Goal: Check status: Check status

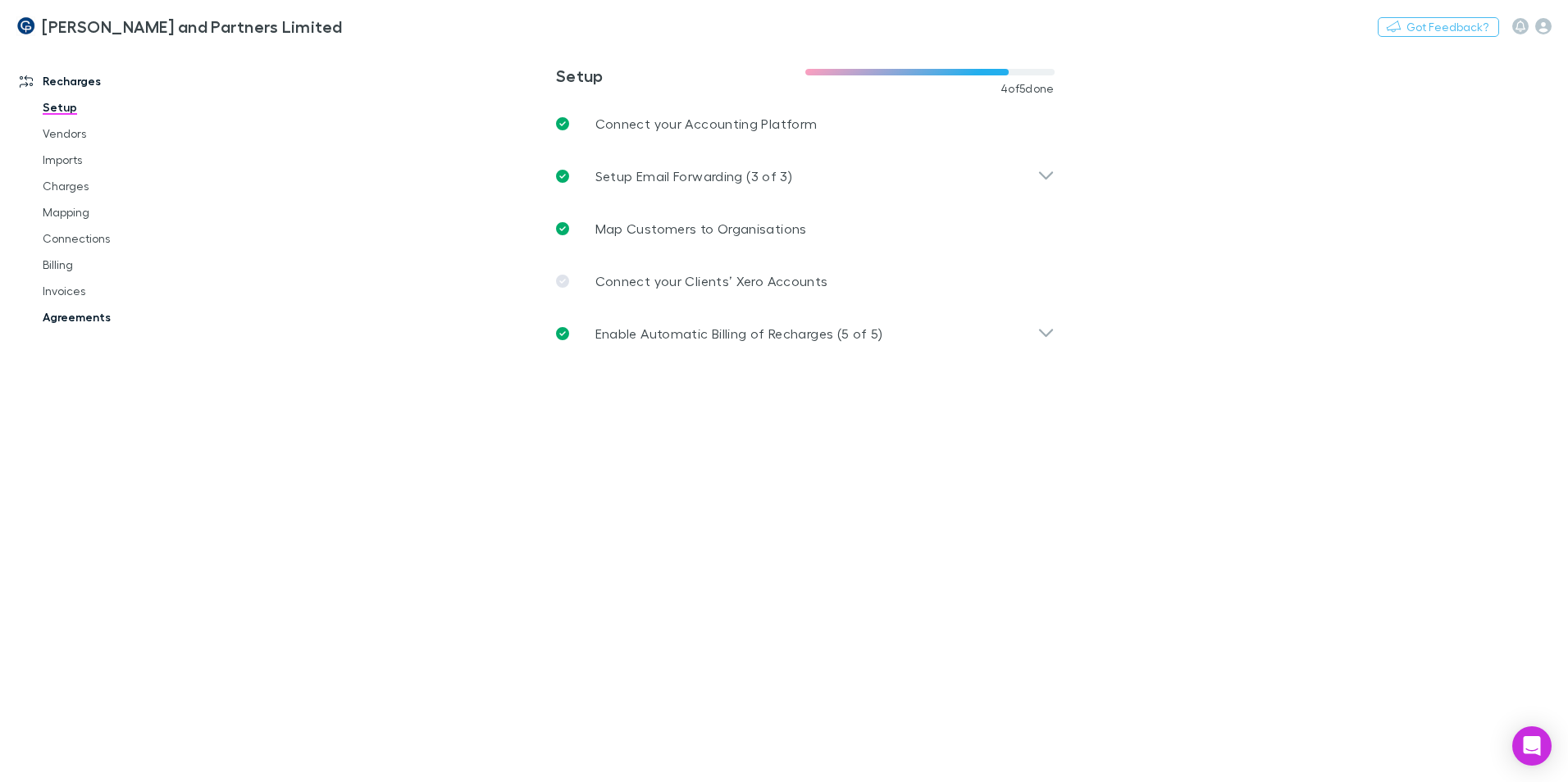
drag, startPoint x: 76, startPoint y: 310, endPoint x: 93, endPoint y: 304, distance: 18.0
click at [76, 310] on link "Agreements" at bounding box center [124, 317] width 195 height 26
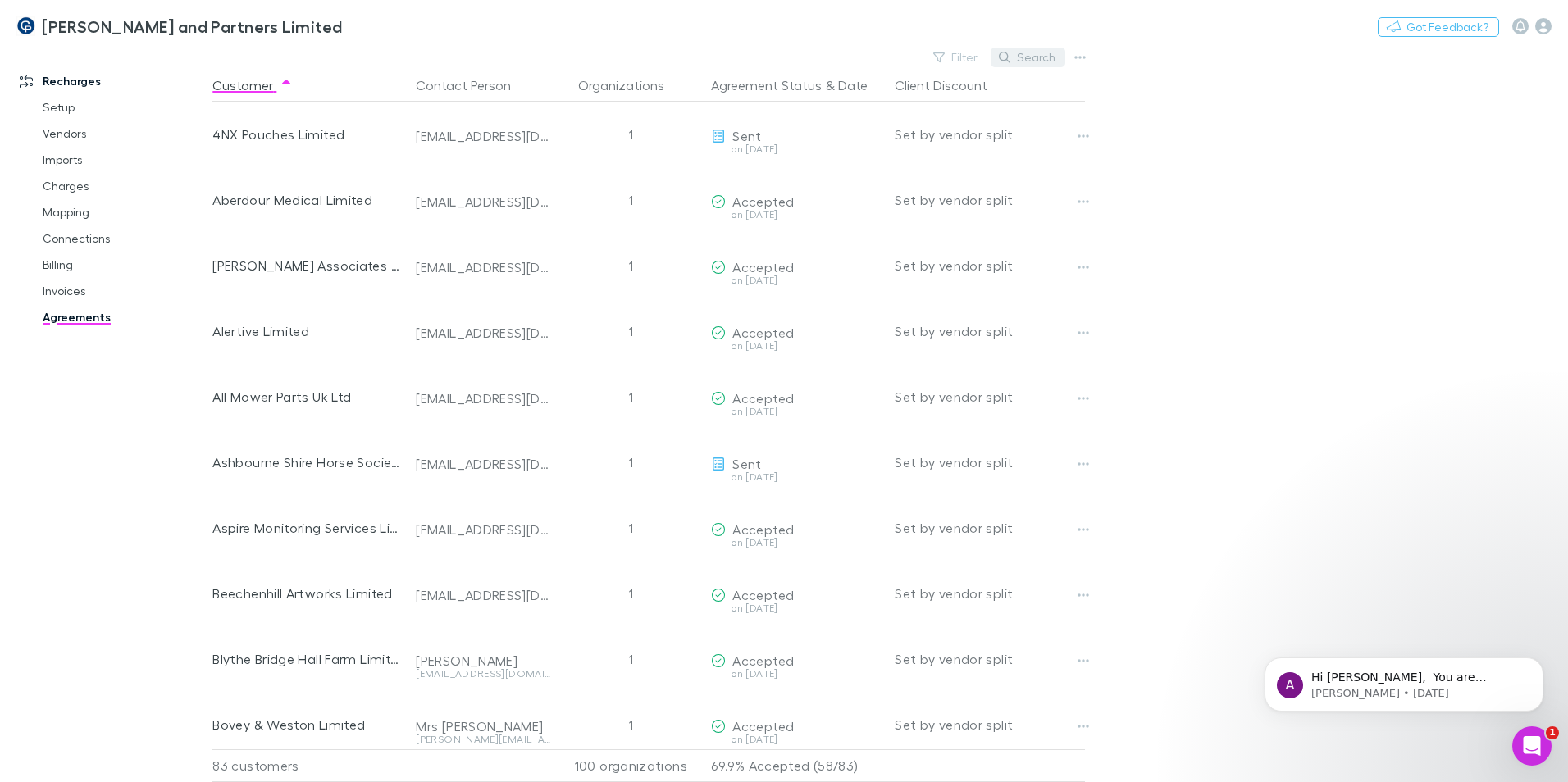
click at [1033, 52] on button "Search" at bounding box center [1028, 57] width 75 height 20
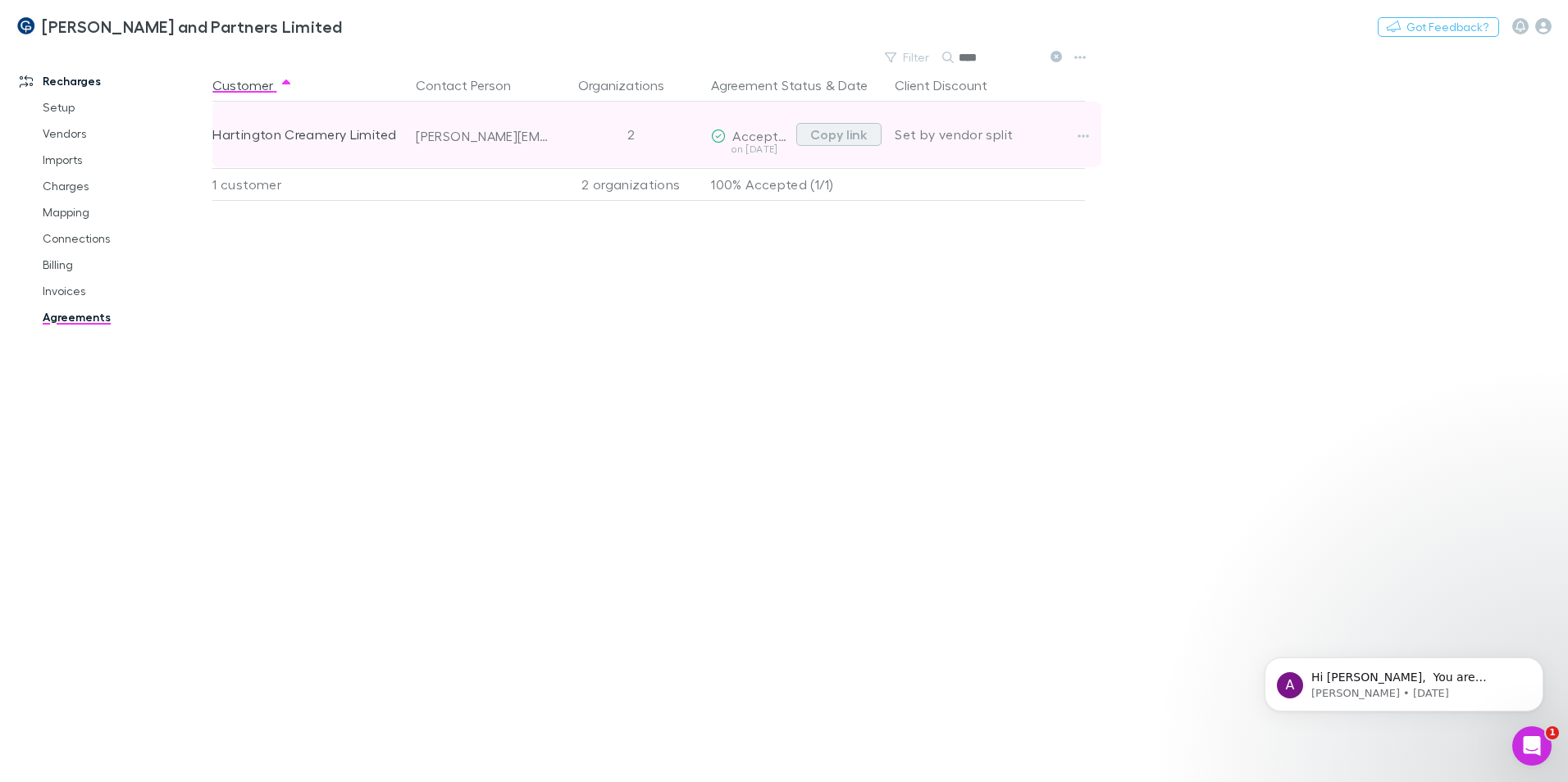
type input "****"
click at [848, 139] on button "Copy link" at bounding box center [839, 134] width 85 height 23
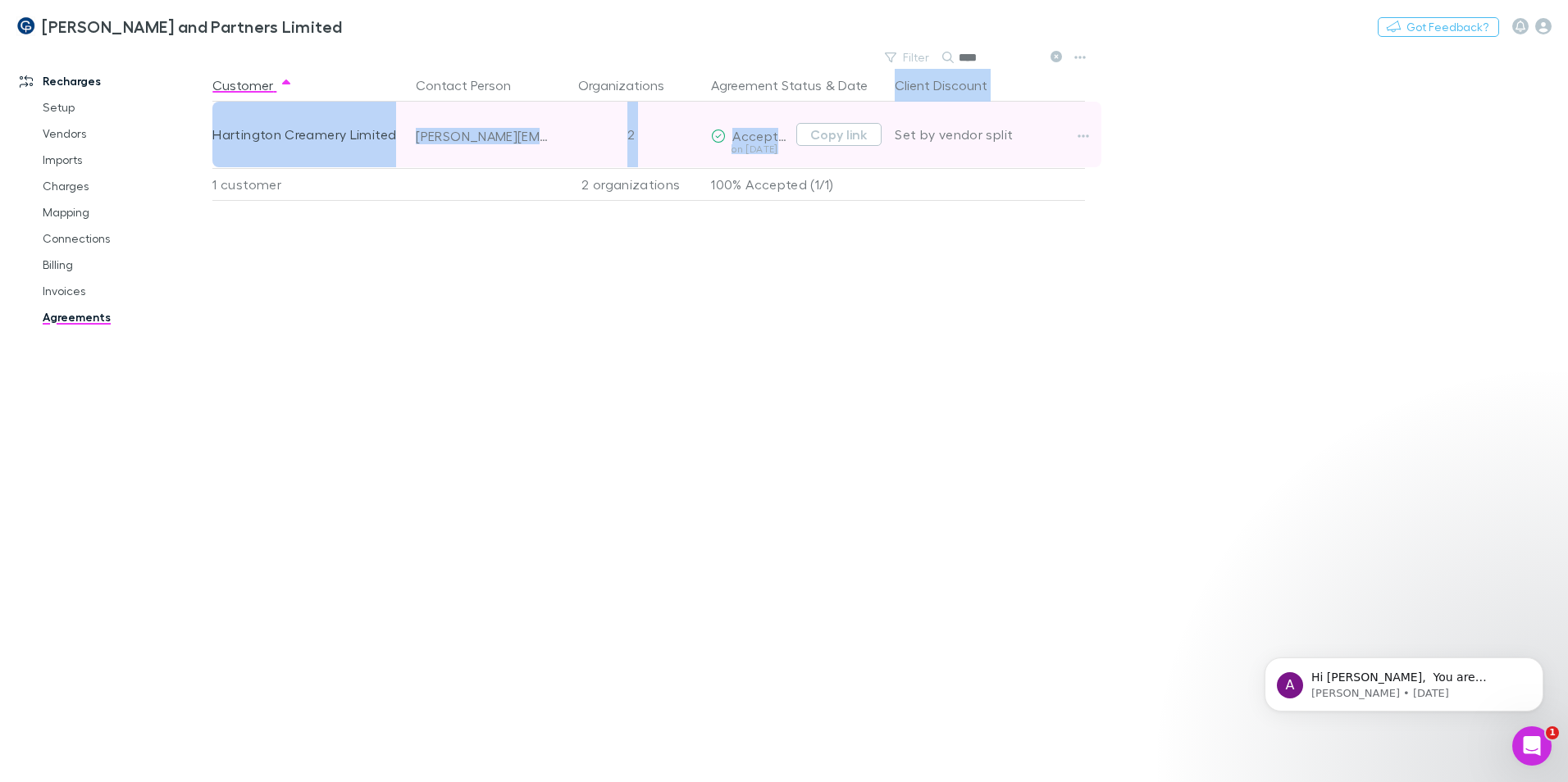
drag, startPoint x: 875, startPoint y: 88, endPoint x: 886, endPoint y: 107, distance: 22.0
click at [886, 107] on div "Customer Contact Person Organizations Agreement Status & Date Client Discount H…" at bounding box center [663, 426] width 902 height 714
drag, startPoint x: 886, startPoint y: 107, endPoint x: 782, endPoint y: 155, distance: 114.5
click at [782, 155] on div "on [DATE]" at bounding box center [750, 155] width 78 height 23
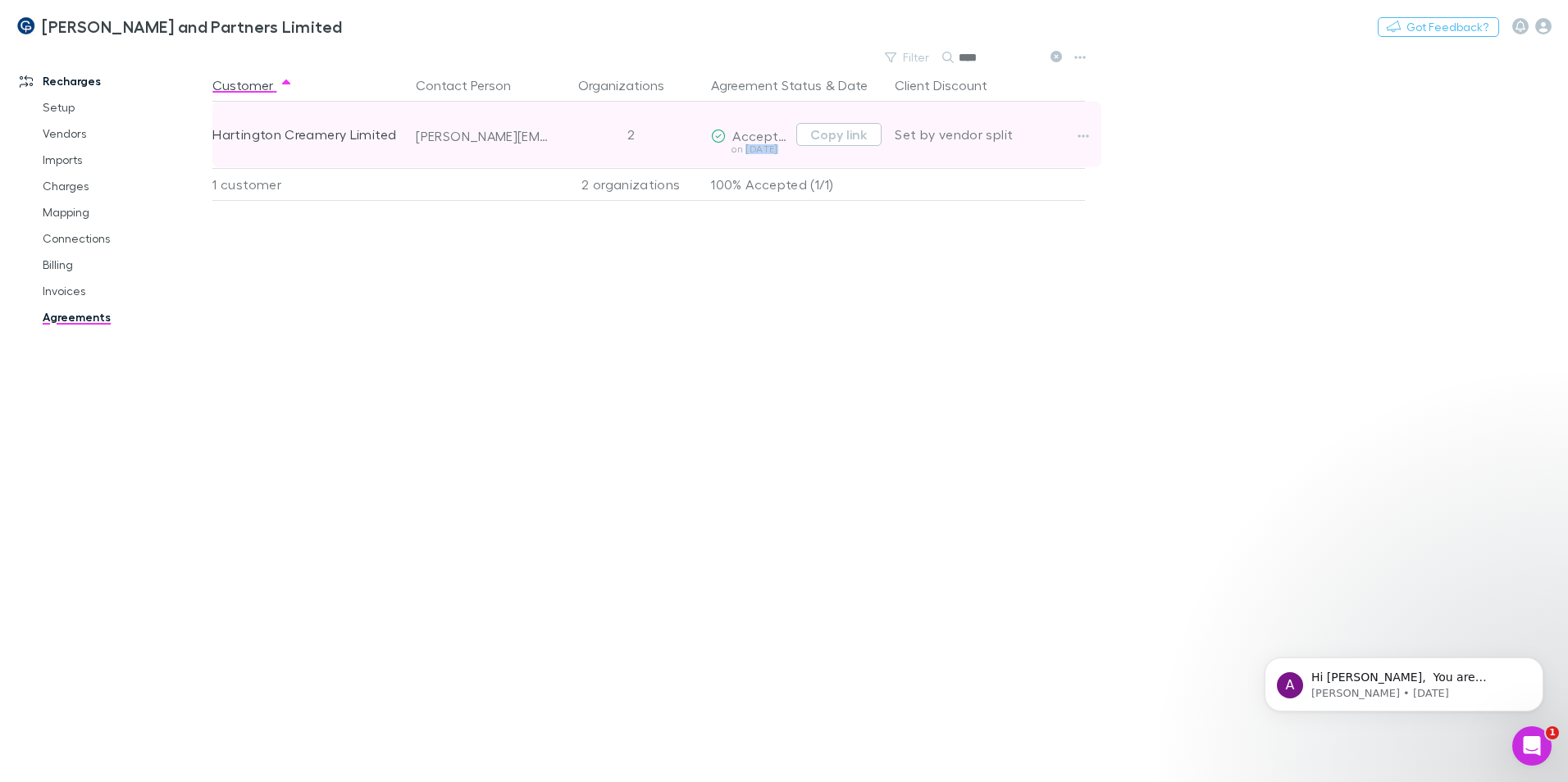
drag, startPoint x: 748, startPoint y: 148, endPoint x: 800, endPoint y: 154, distance: 52.3
click at [800, 154] on div "Accepted on [DATE] Copy link" at bounding box center [796, 134] width 183 height 66
drag, startPoint x: 800, startPoint y: 154, endPoint x: 770, endPoint y: 150, distance: 30.3
click at [770, 150] on div "on [DATE]" at bounding box center [750, 149] width 78 height 10
click at [1085, 134] on icon "button" at bounding box center [1083, 136] width 11 height 13
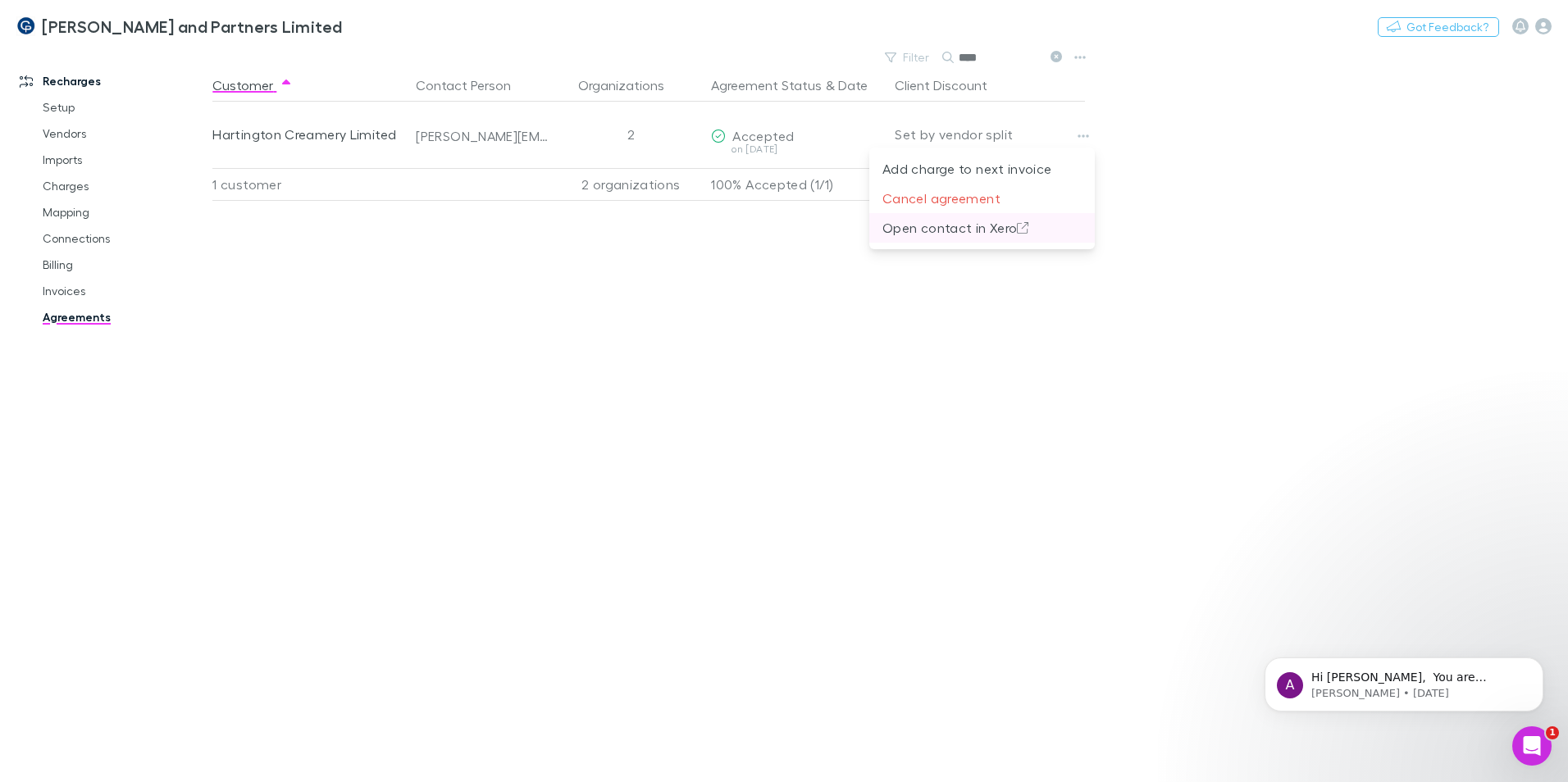
click at [925, 230] on p "Open contact in Xero" at bounding box center [982, 228] width 200 height 20
drag, startPoint x: 711, startPoint y: 93, endPoint x: 673, endPoint y: 95, distance: 38.1
click at [673, 95] on div "Customer Contact Person Organizations Agreement Status & Date Client Discount" at bounding box center [668, 85] width 911 height 32
click at [738, 187] on p "100% Accepted (1/1)" at bounding box center [796, 184] width 171 height 32
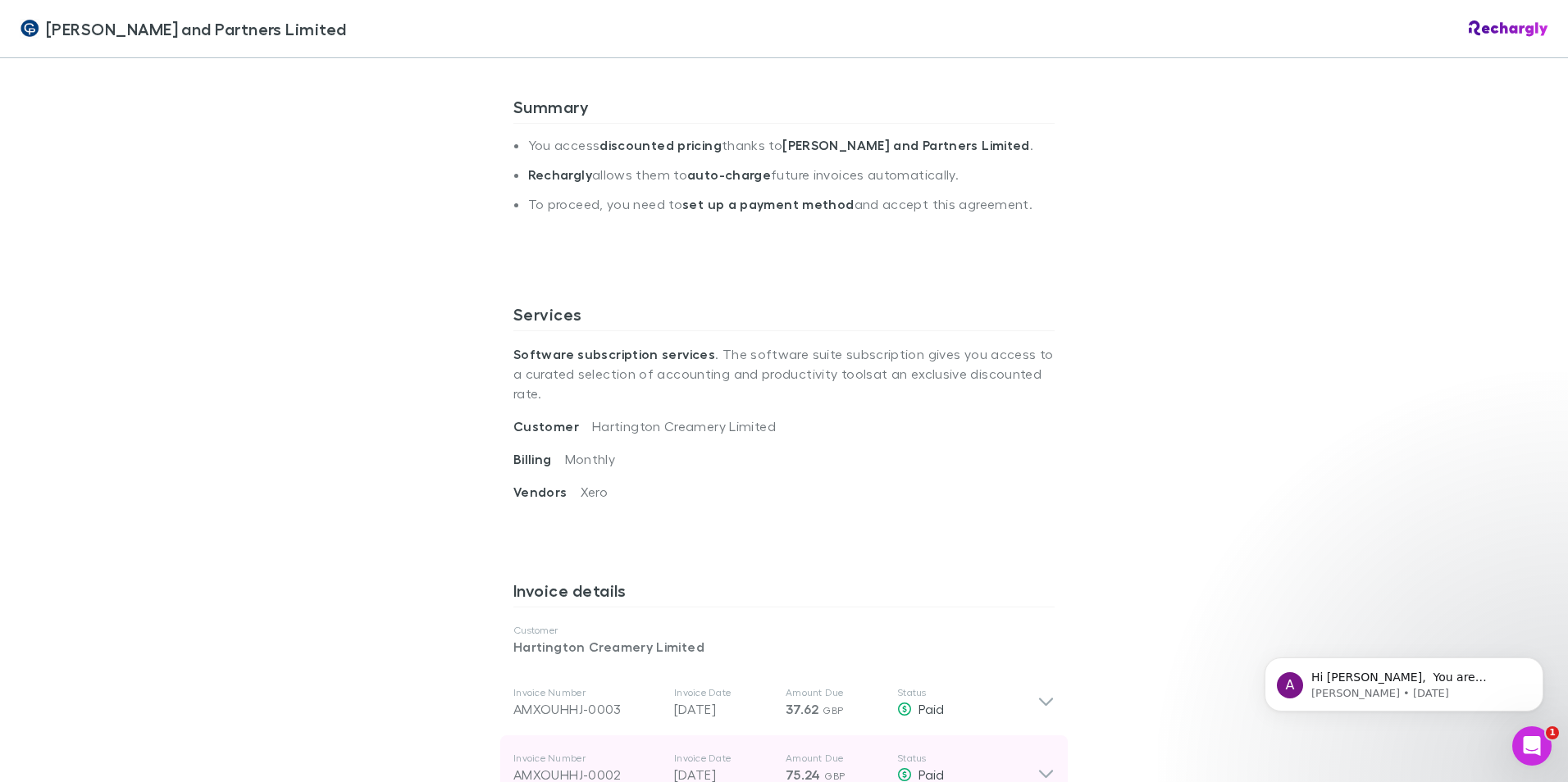
scroll to position [574, 0]
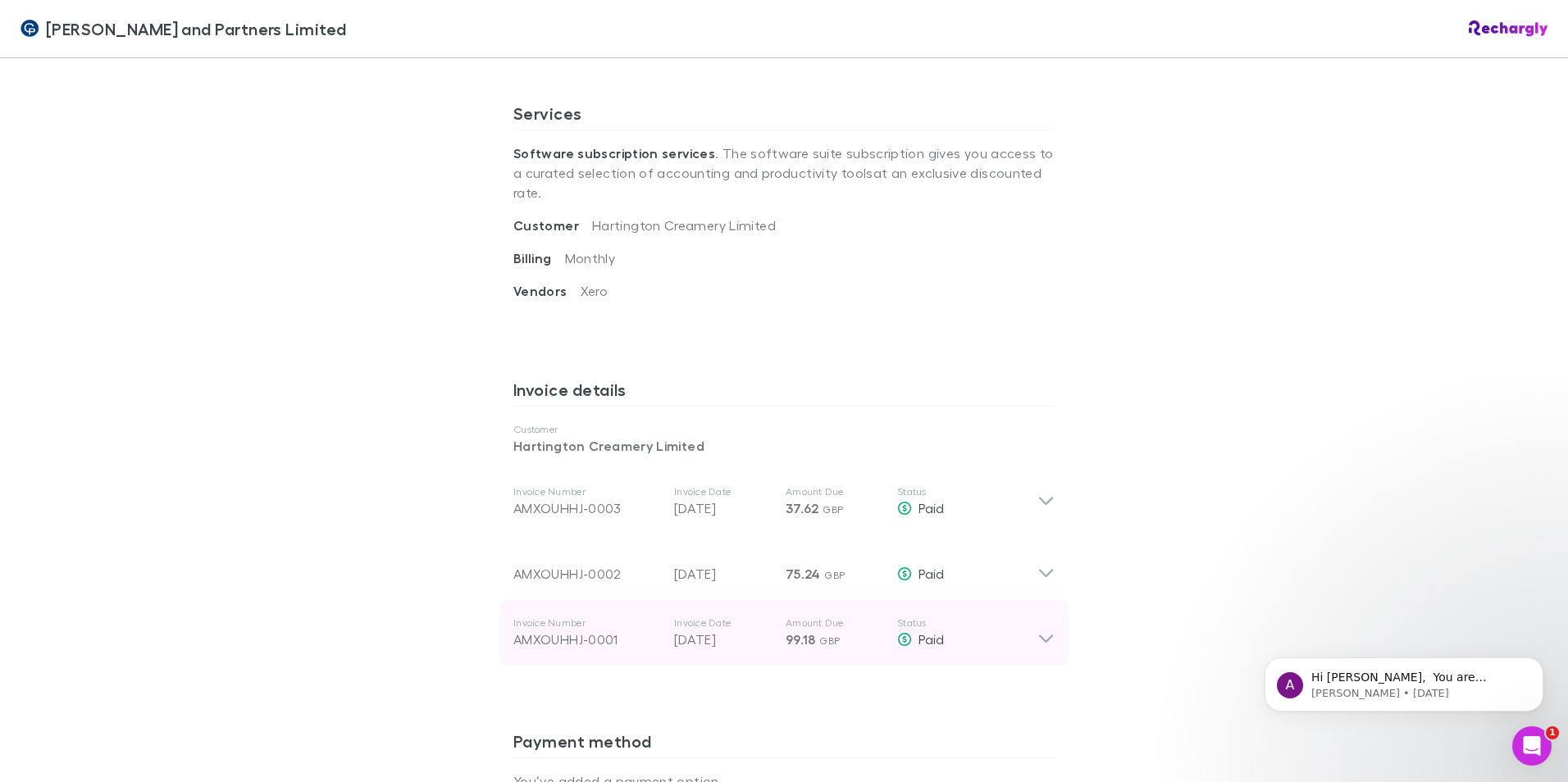
click at [1047, 617] on icon at bounding box center [1046, 633] width 17 height 32
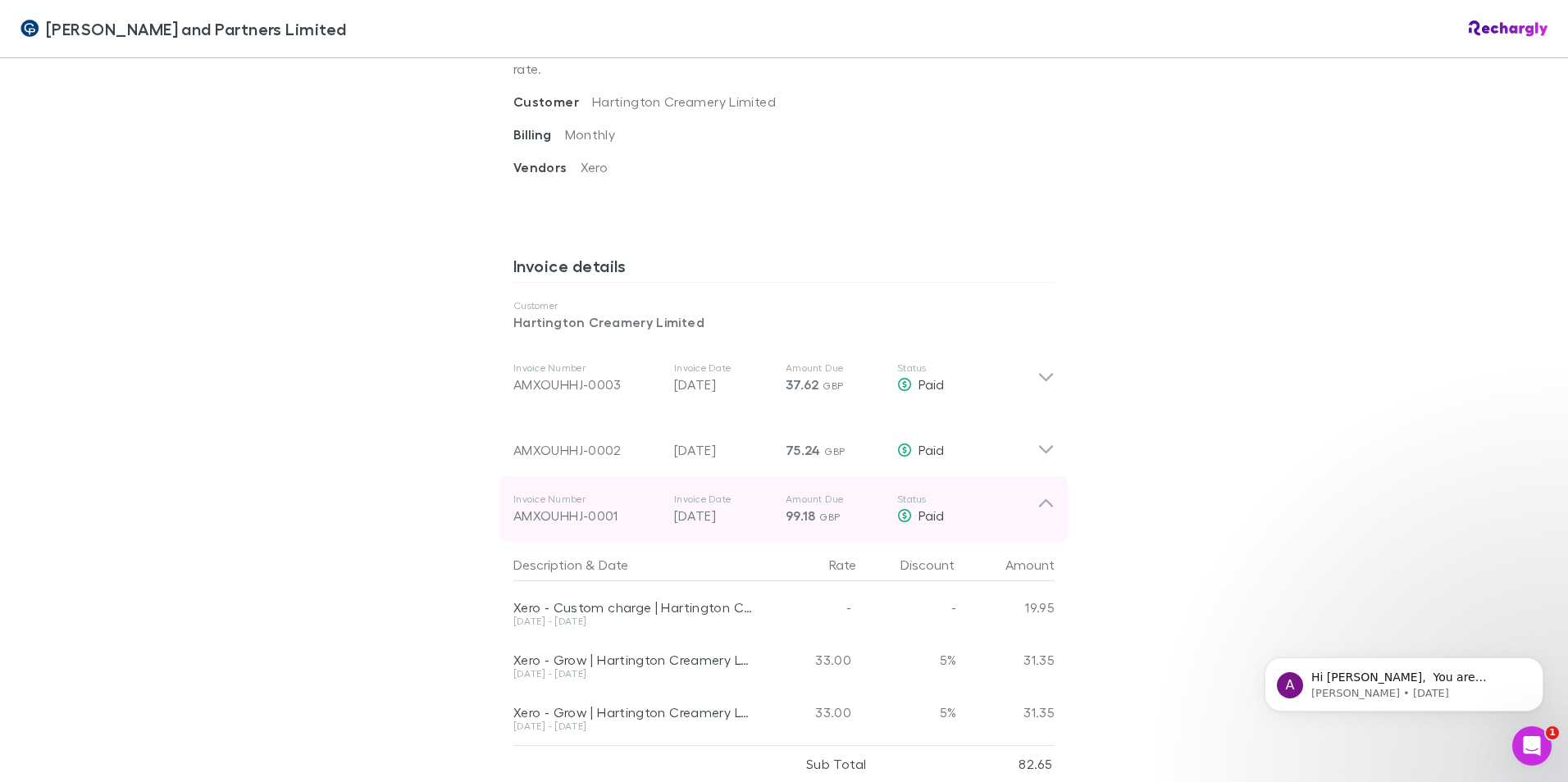
scroll to position [739, 0]
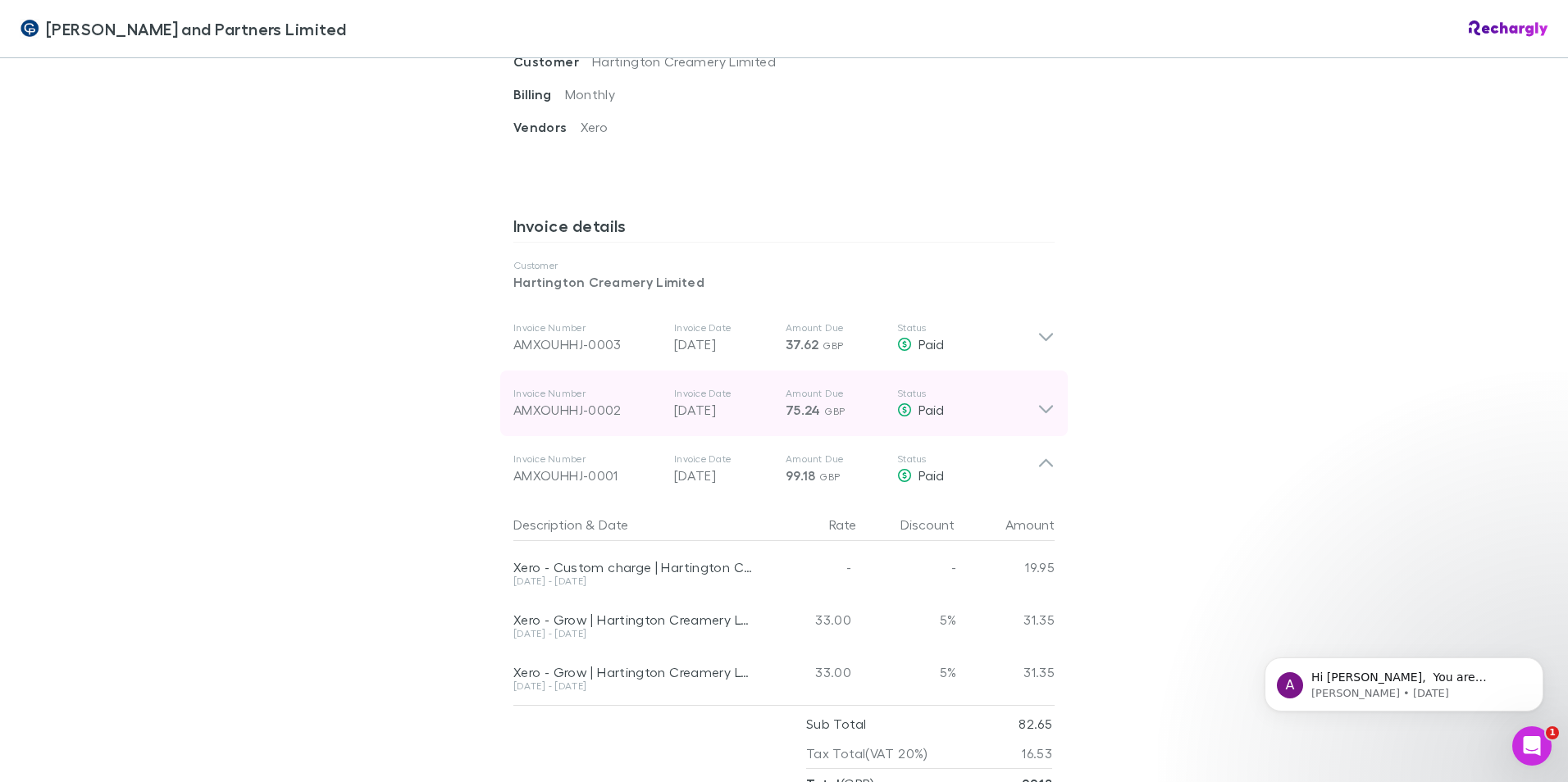
click at [1038, 387] on icon at bounding box center [1046, 403] width 17 height 32
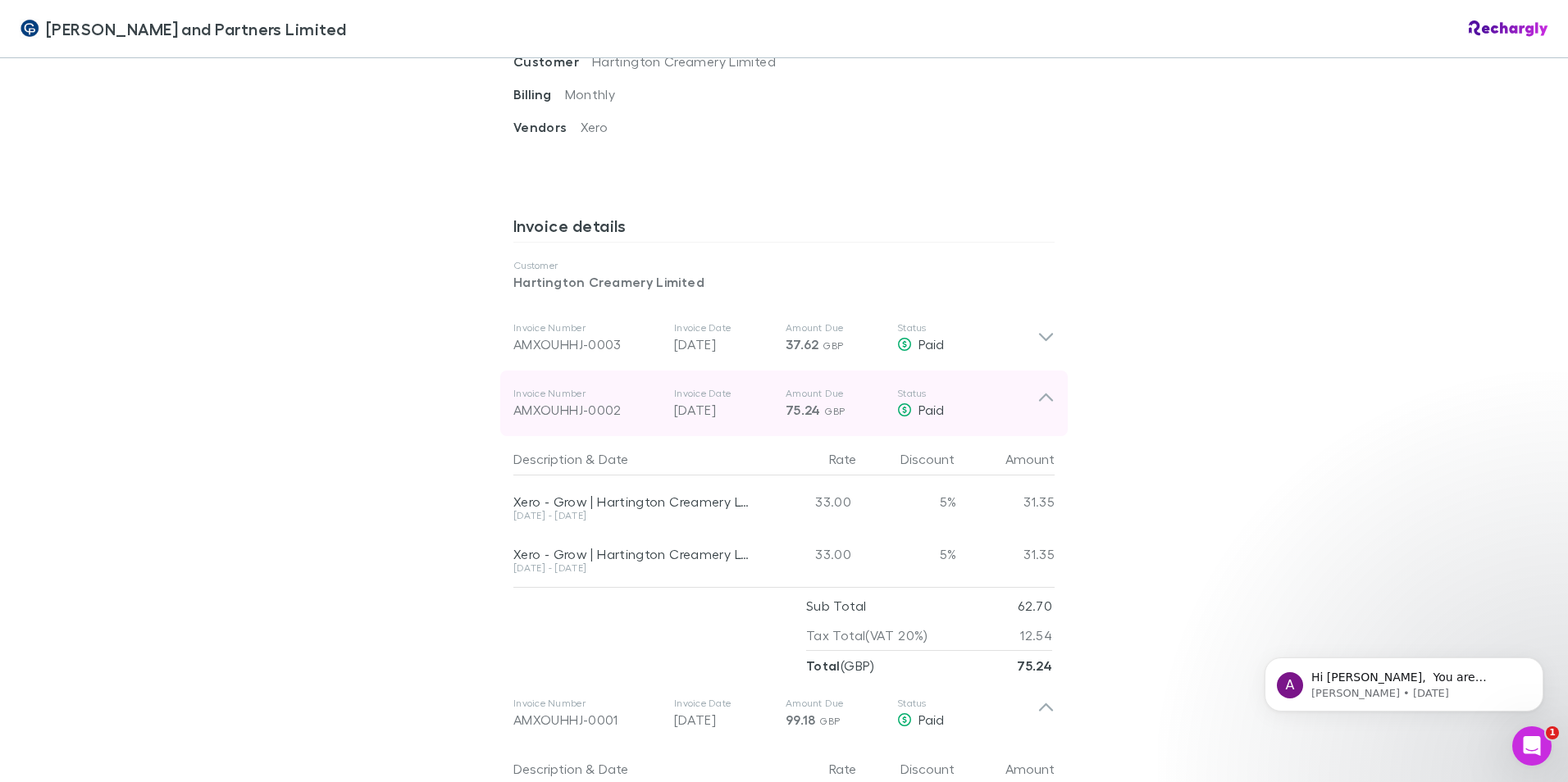
click at [1039, 387] on icon at bounding box center [1046, 403] width 17 height 32
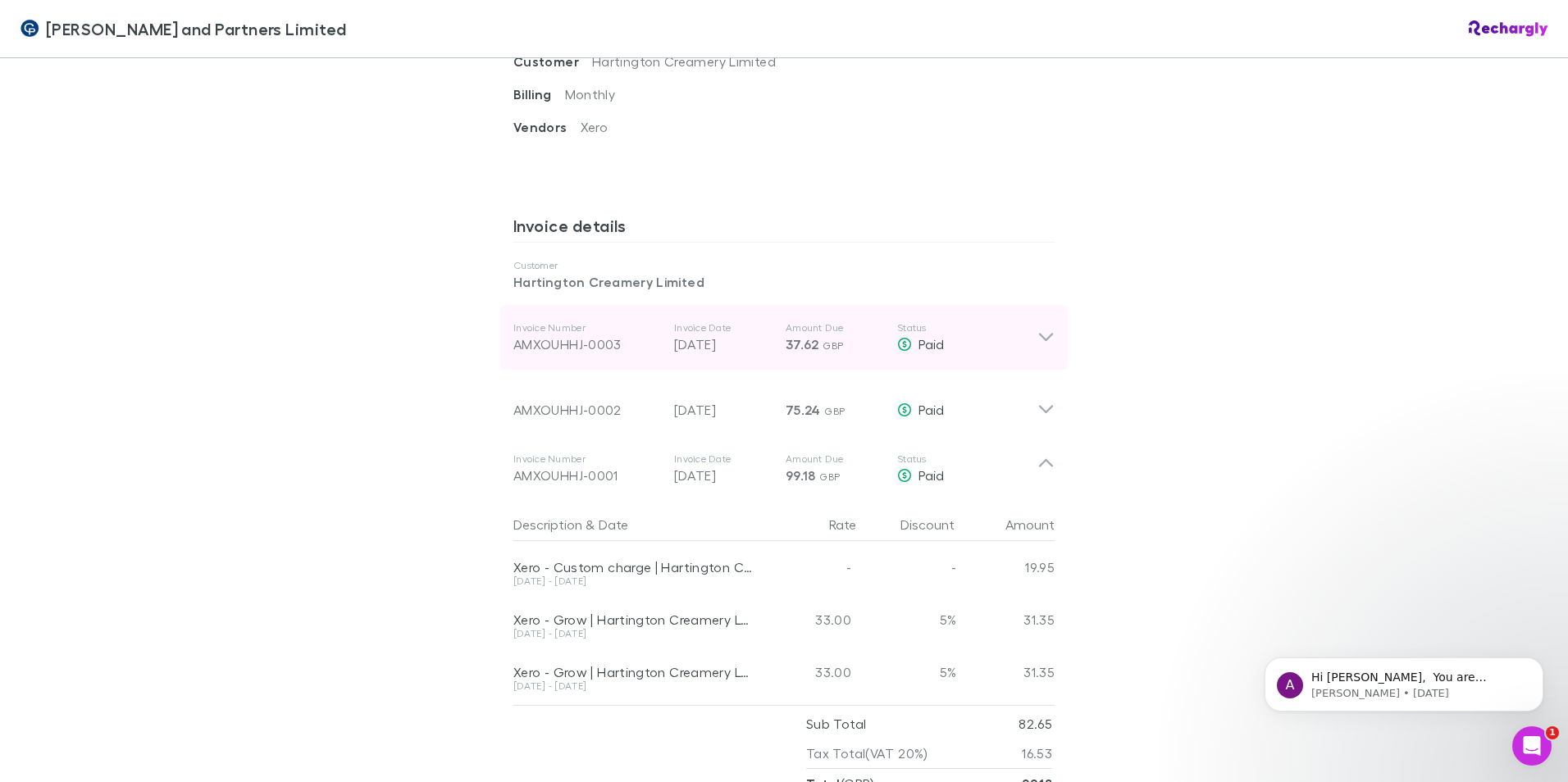
click at [1038, 328] on icon at bounding box center [1046, 338] width 17 height 20
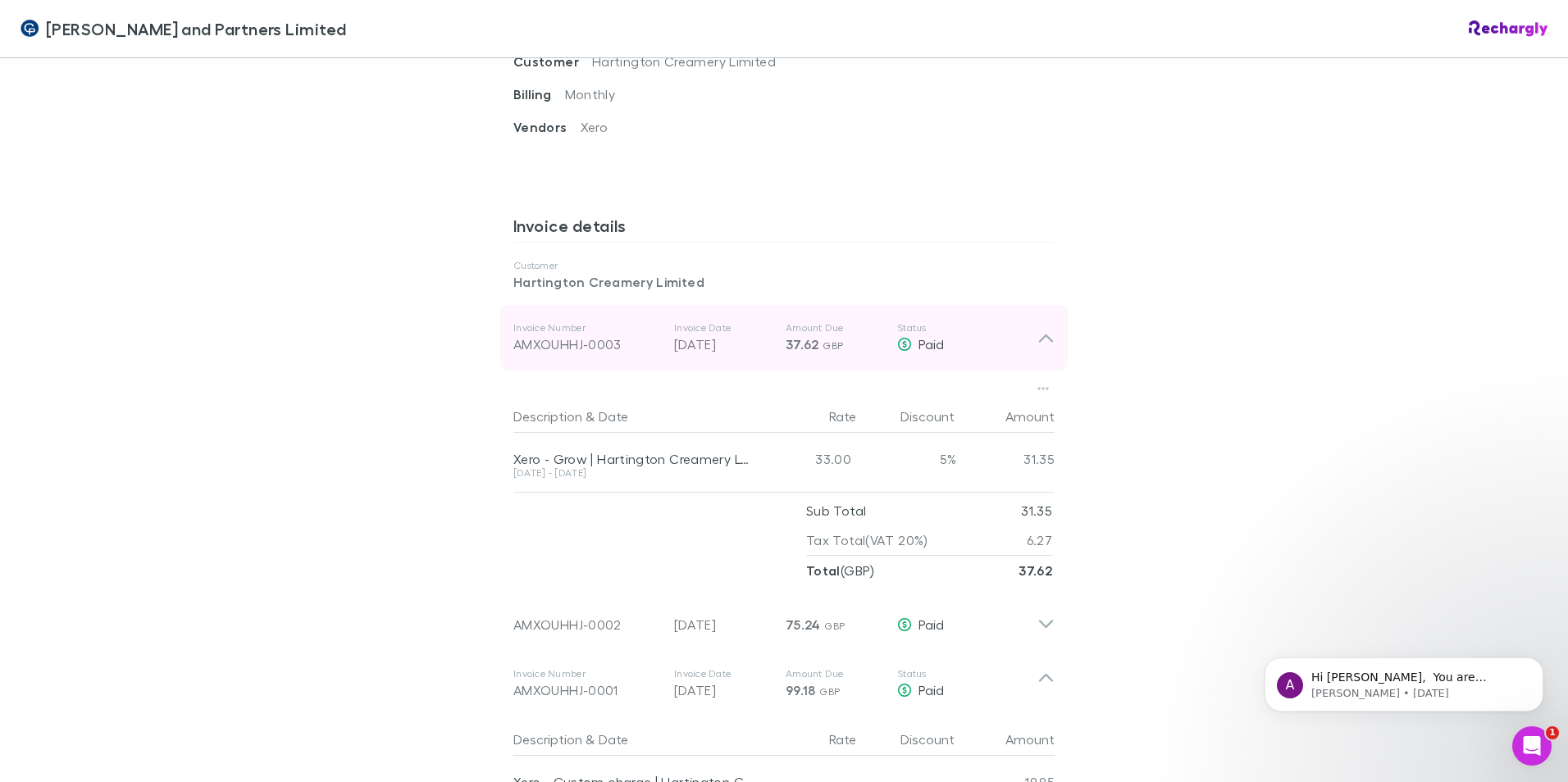
click at [1042, 334] on icon at bounding box center [1046, 339] width 14 height 9
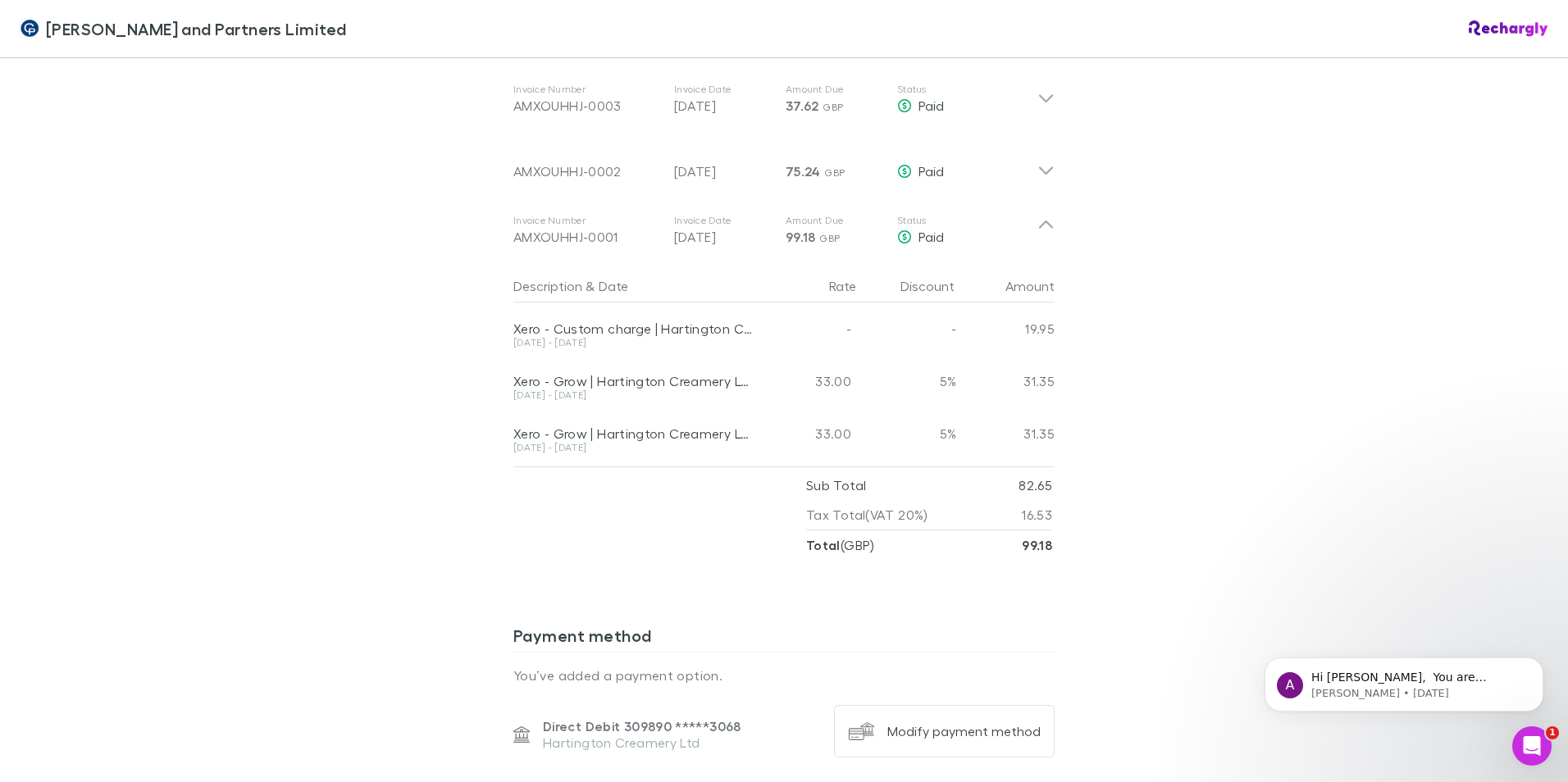
scroll to position [820, 0]
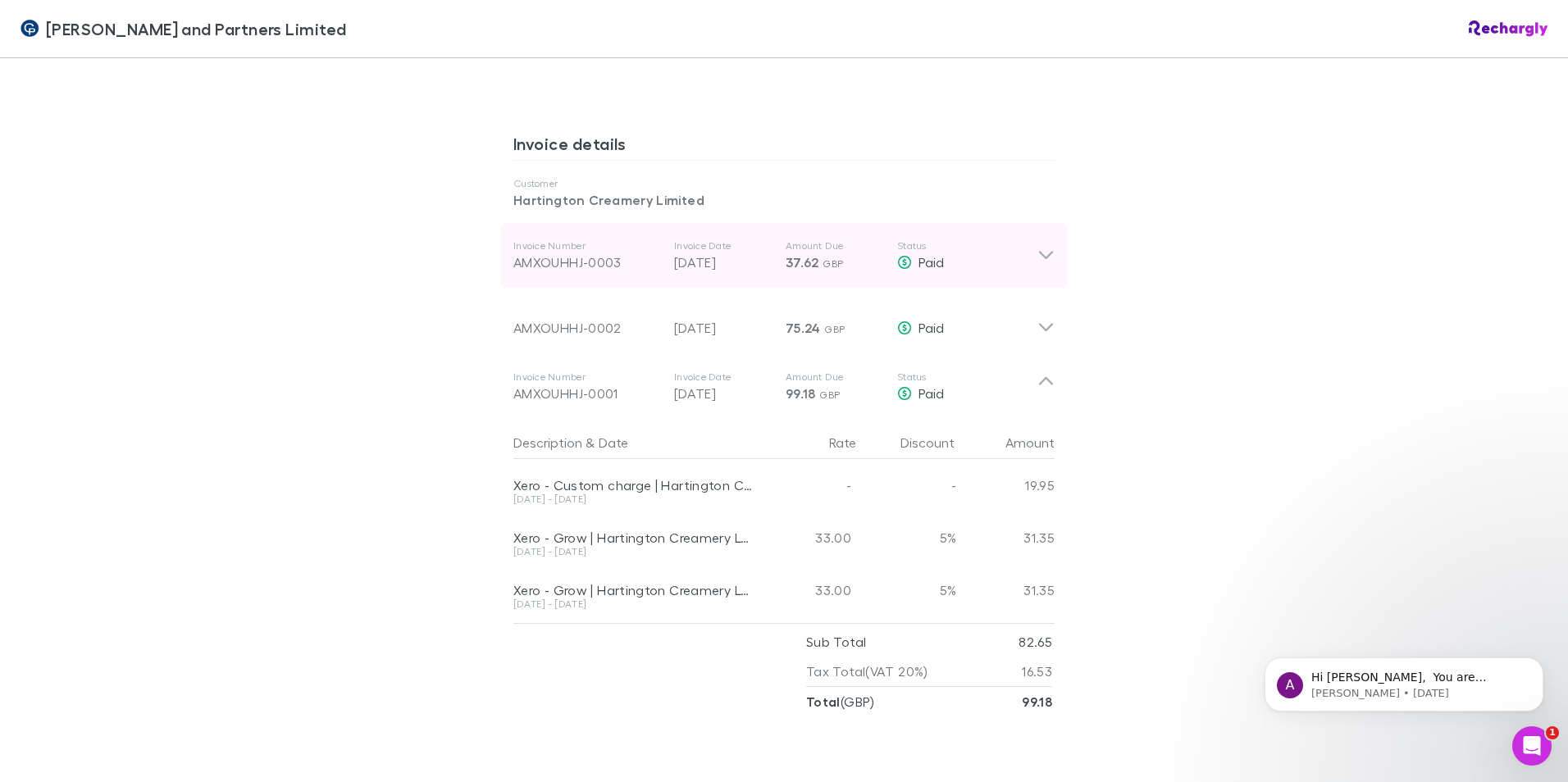
click at [1047, 223] on div "Invoice Number AMXOUHHJ-0003 Invoice Date 30 Aug 2025 Amount Due 37.62 GBP Stat…" at bounding box center [784, 256] width 568 height 66
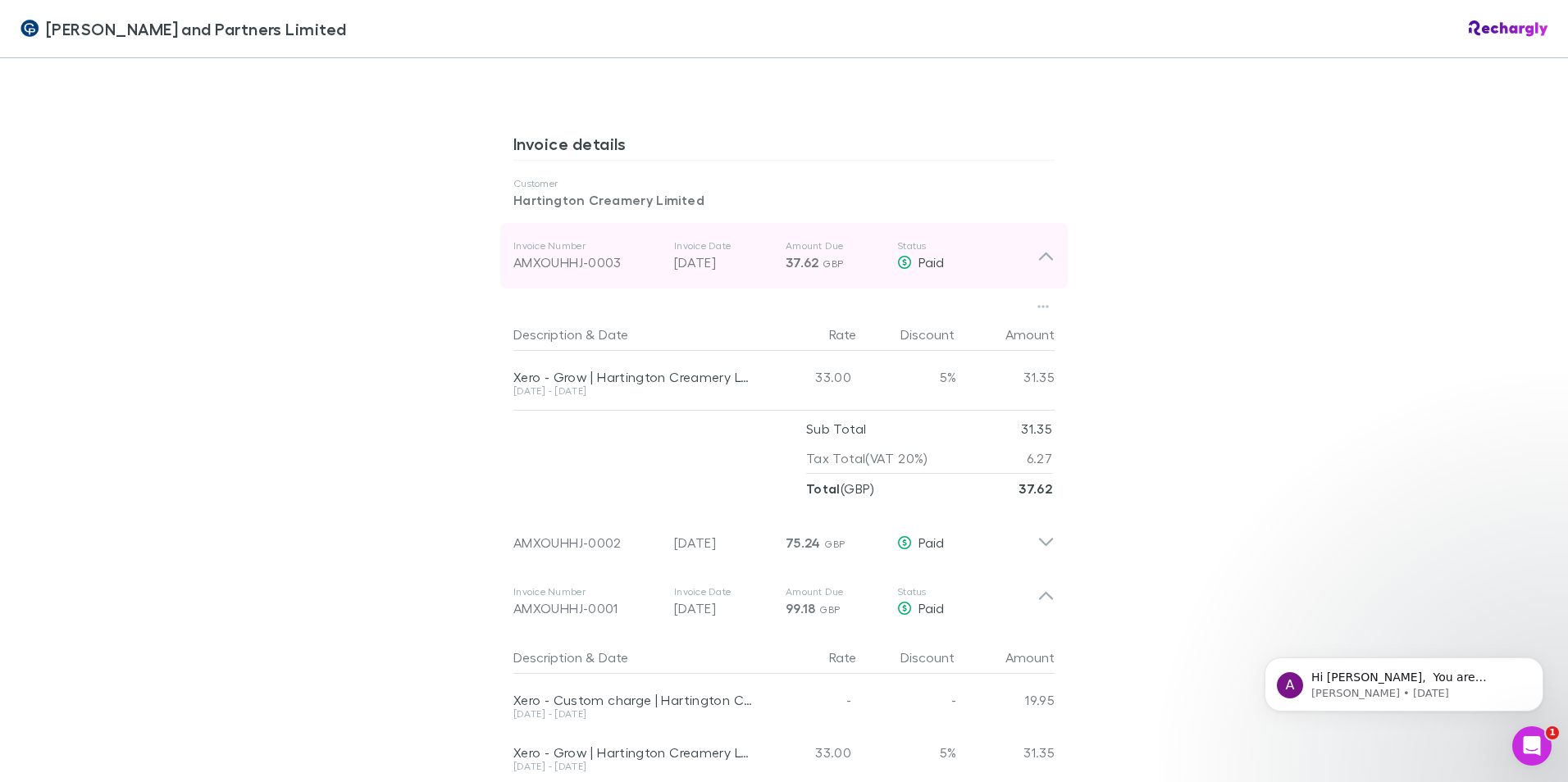
click at [1044, 246] on icon at bounding box center [1046, 256] width 17 height 20
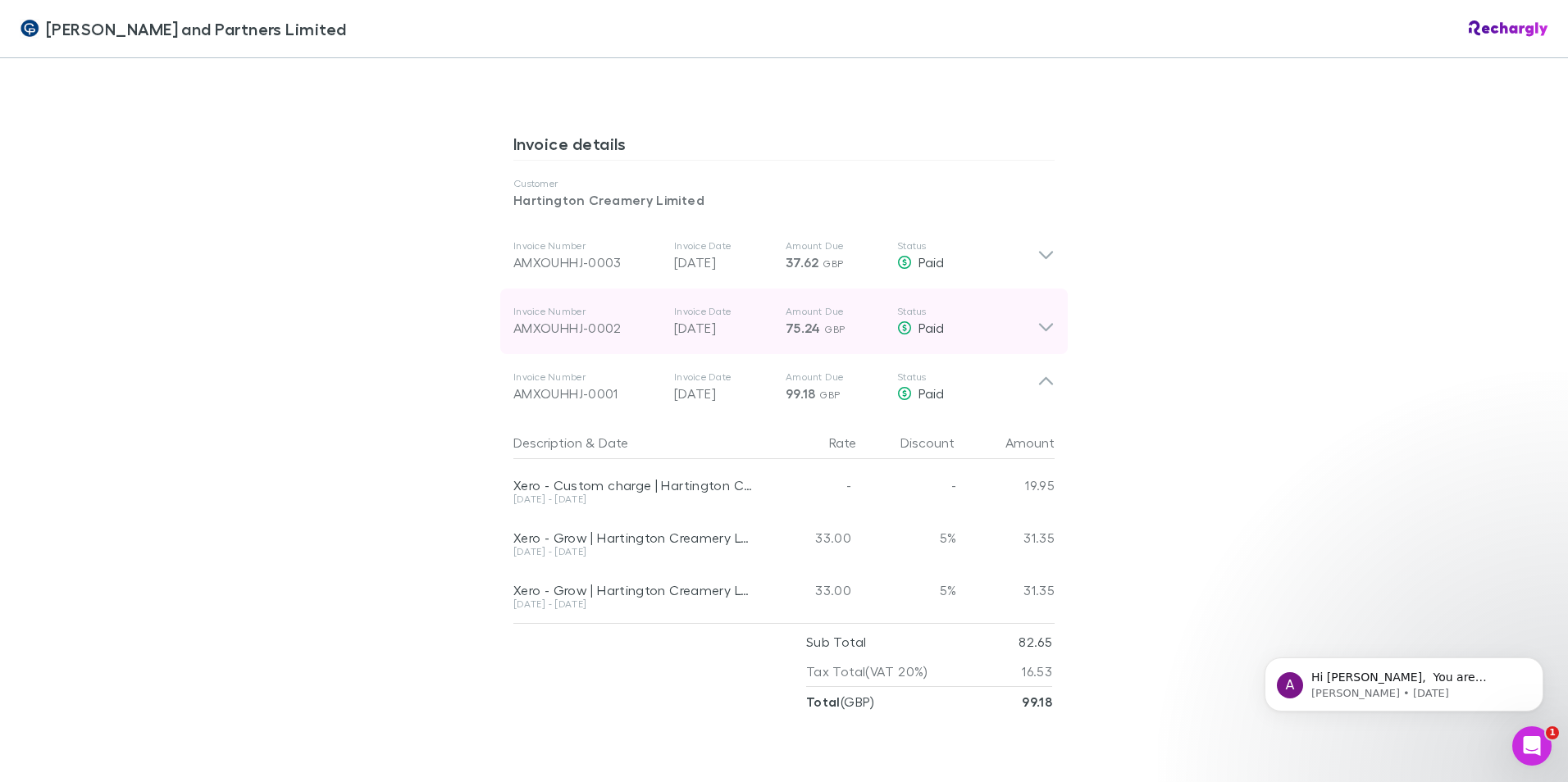
click at [1039, 305] on icon at bounding box center [1046, 321] width 17 height 32
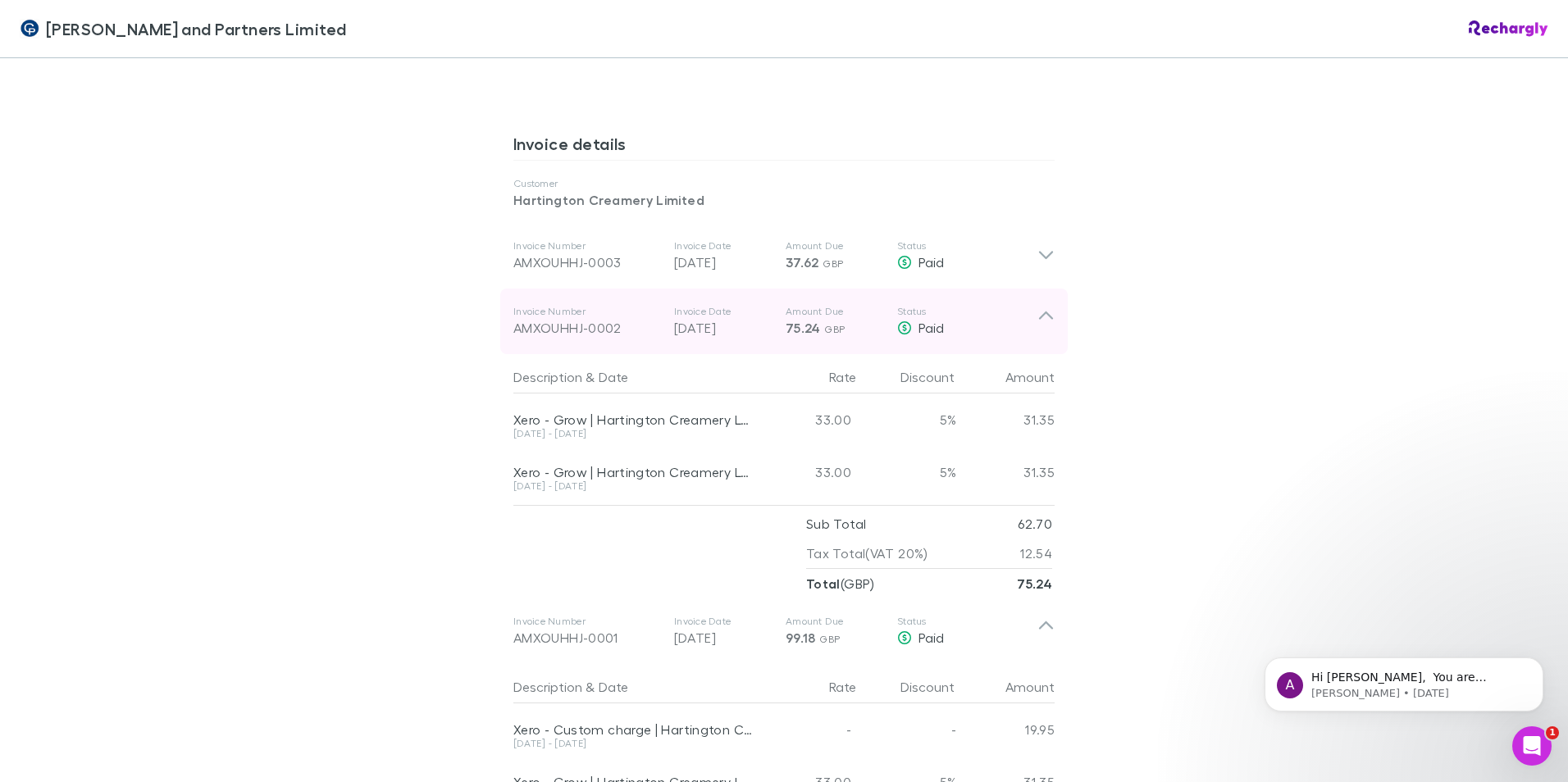
click at [1044, 311] on icon at bounding box center [1046, 316] width 14 height 9
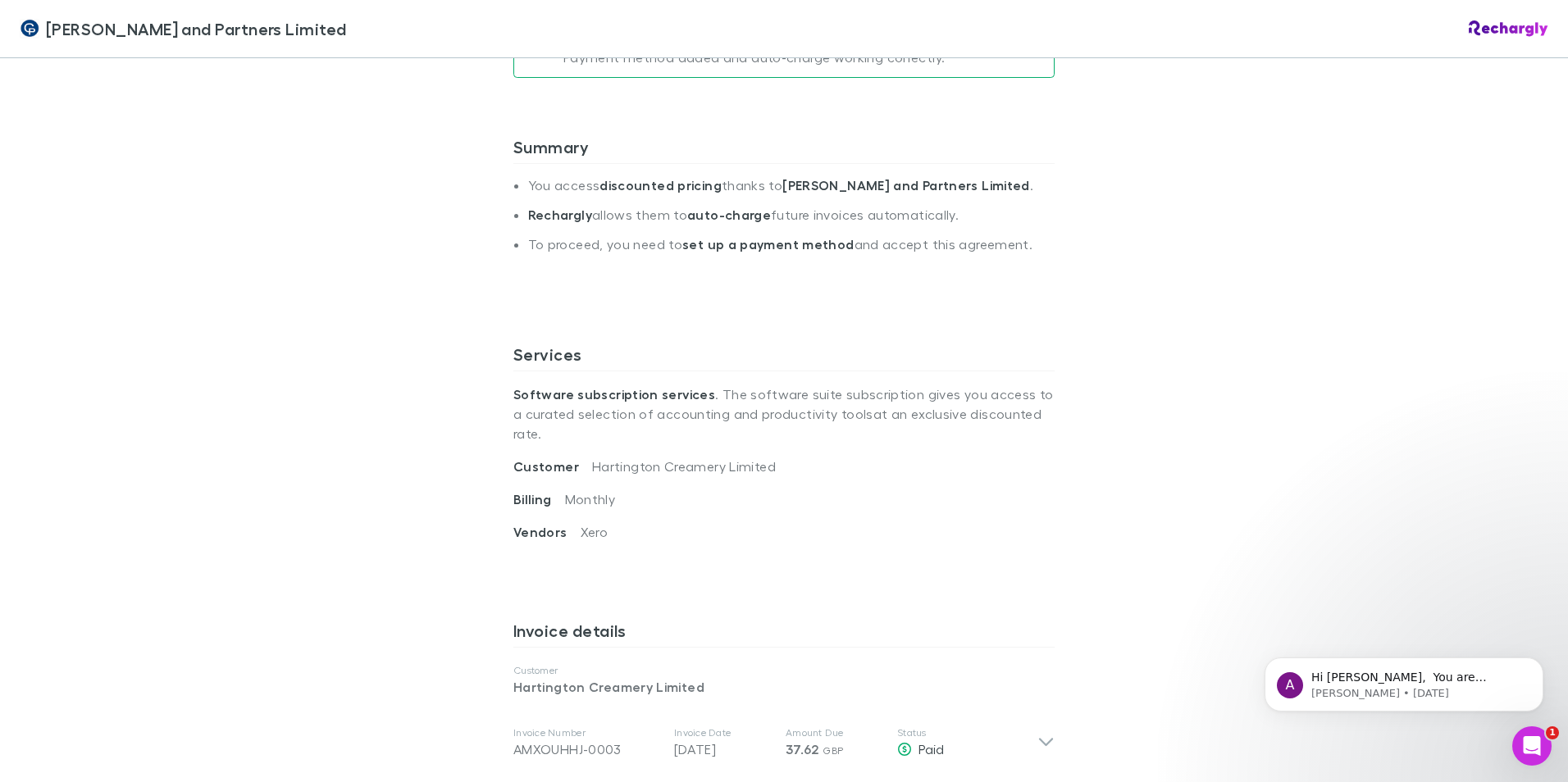
scroll to position [492, 0]
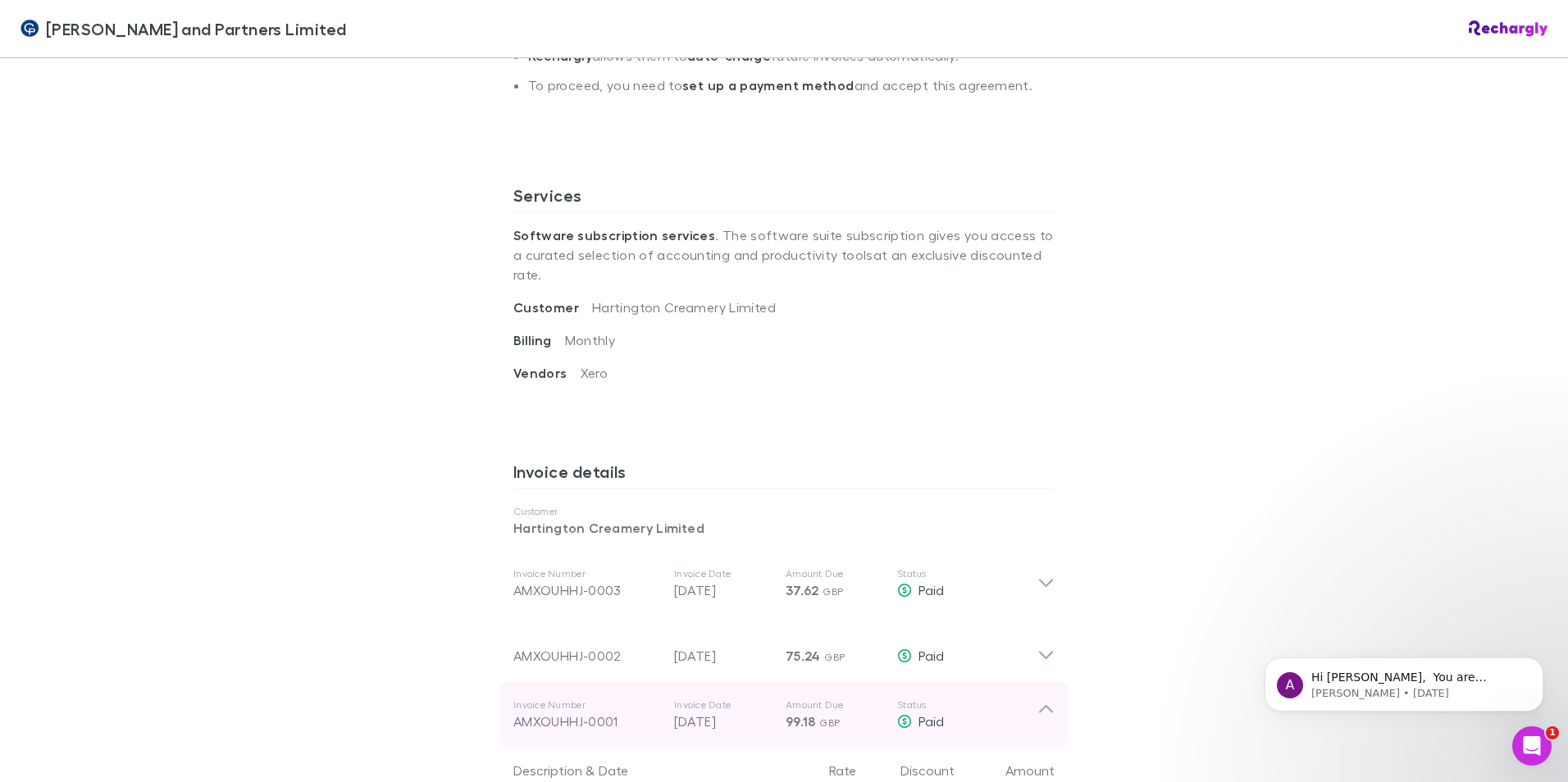
click at [1044, 698] on icon at bounding box center [1046, 715] width 17 height 32
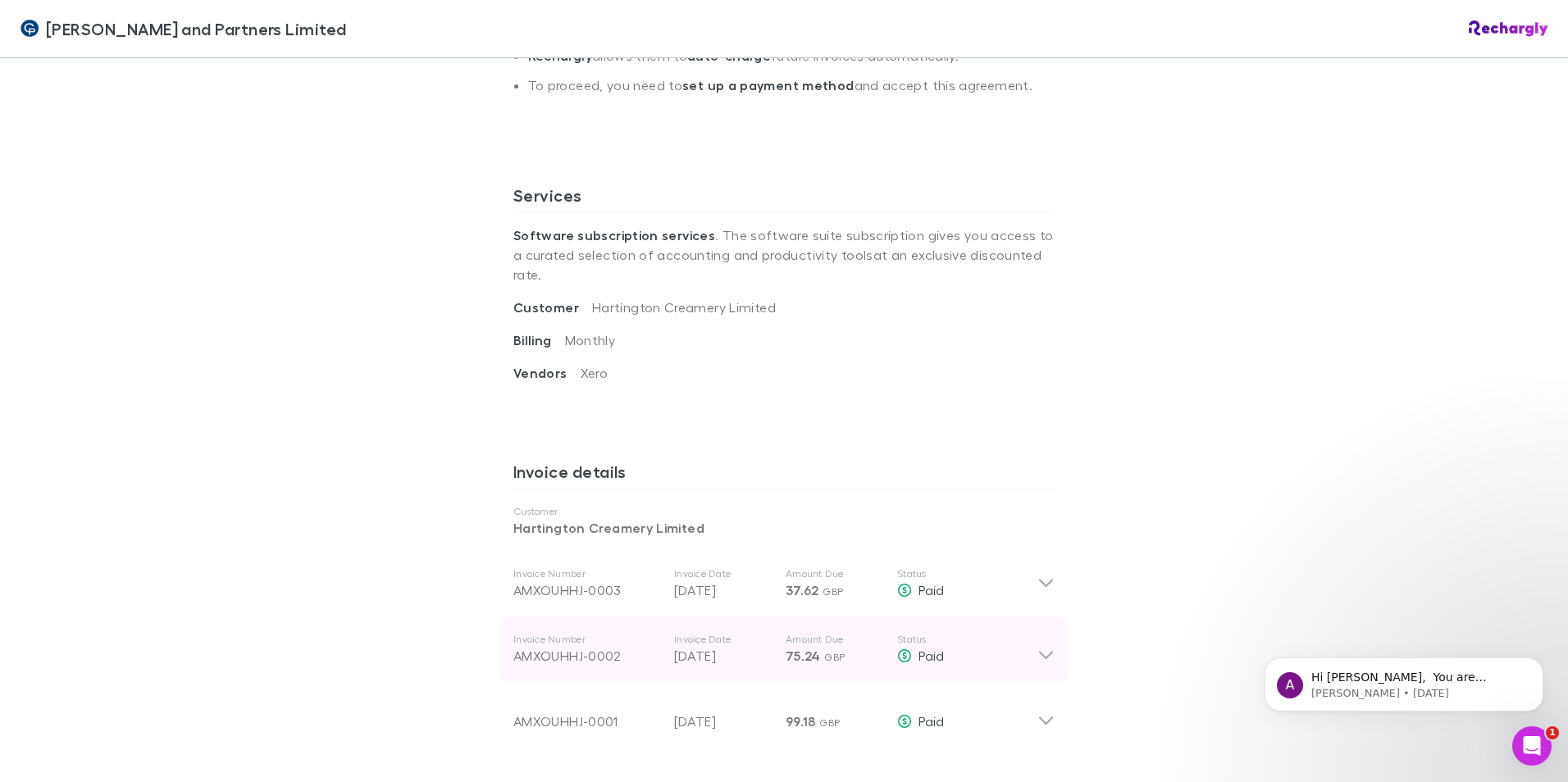
click at [1043, 633] on icon at bounding box center [1046, 649] width 17 height 32
click at [1038, 633] on icon at bounding box center [1046, 649] width 17 height 32
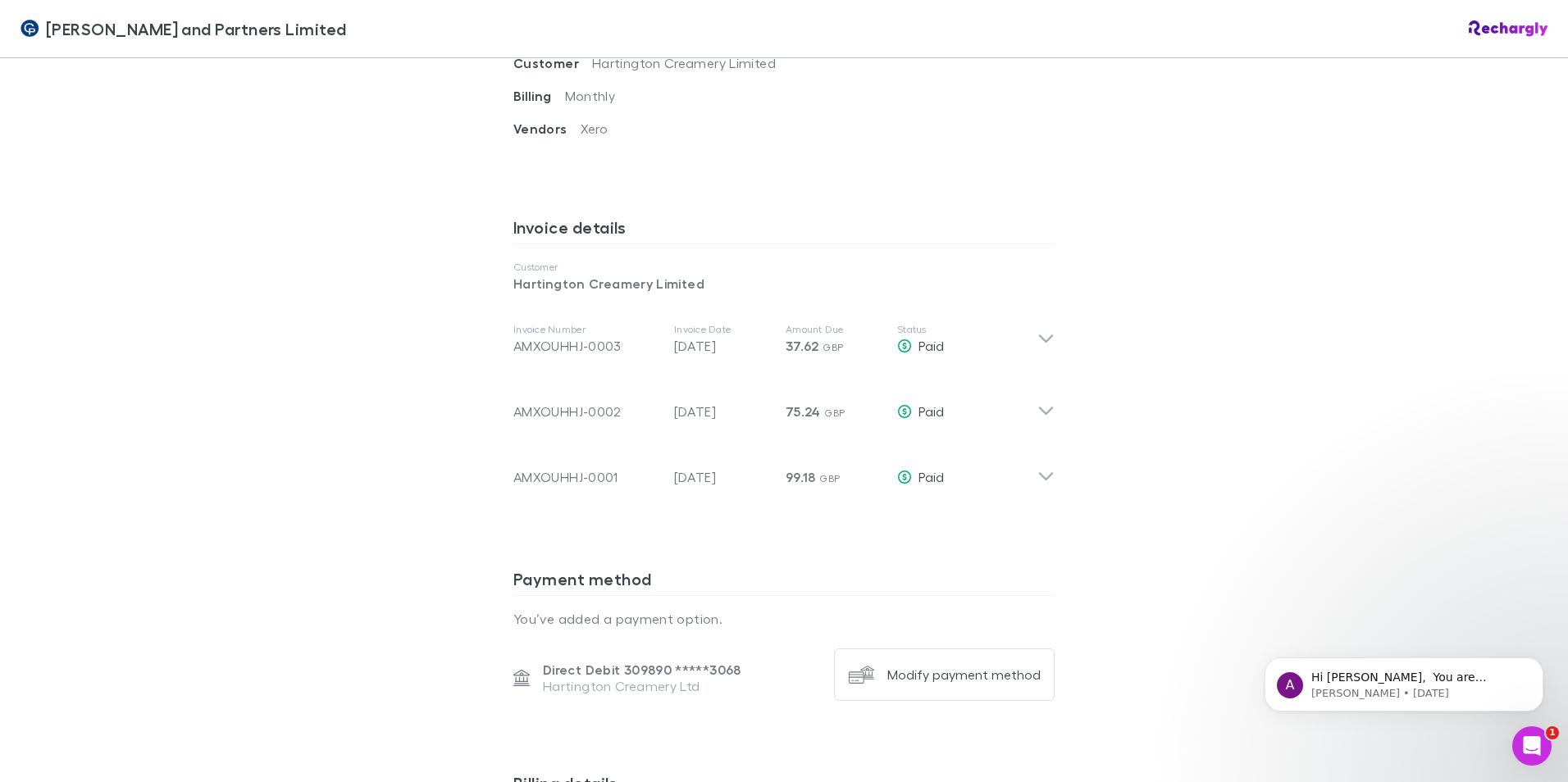
scroll to position [739, 0]
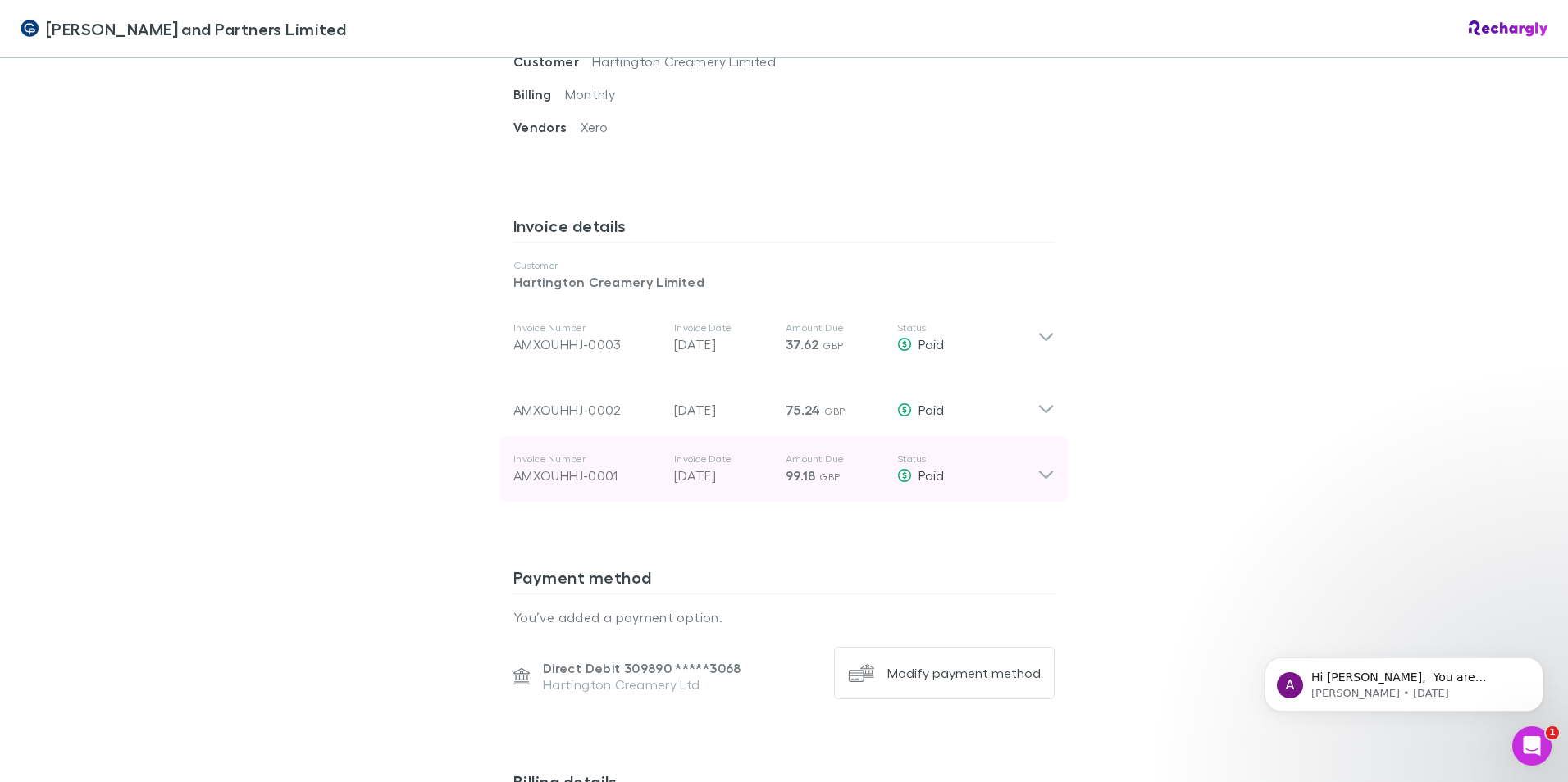
click at [1046, 472] on icon at bounding box center [1046, 476] width 14 height 9
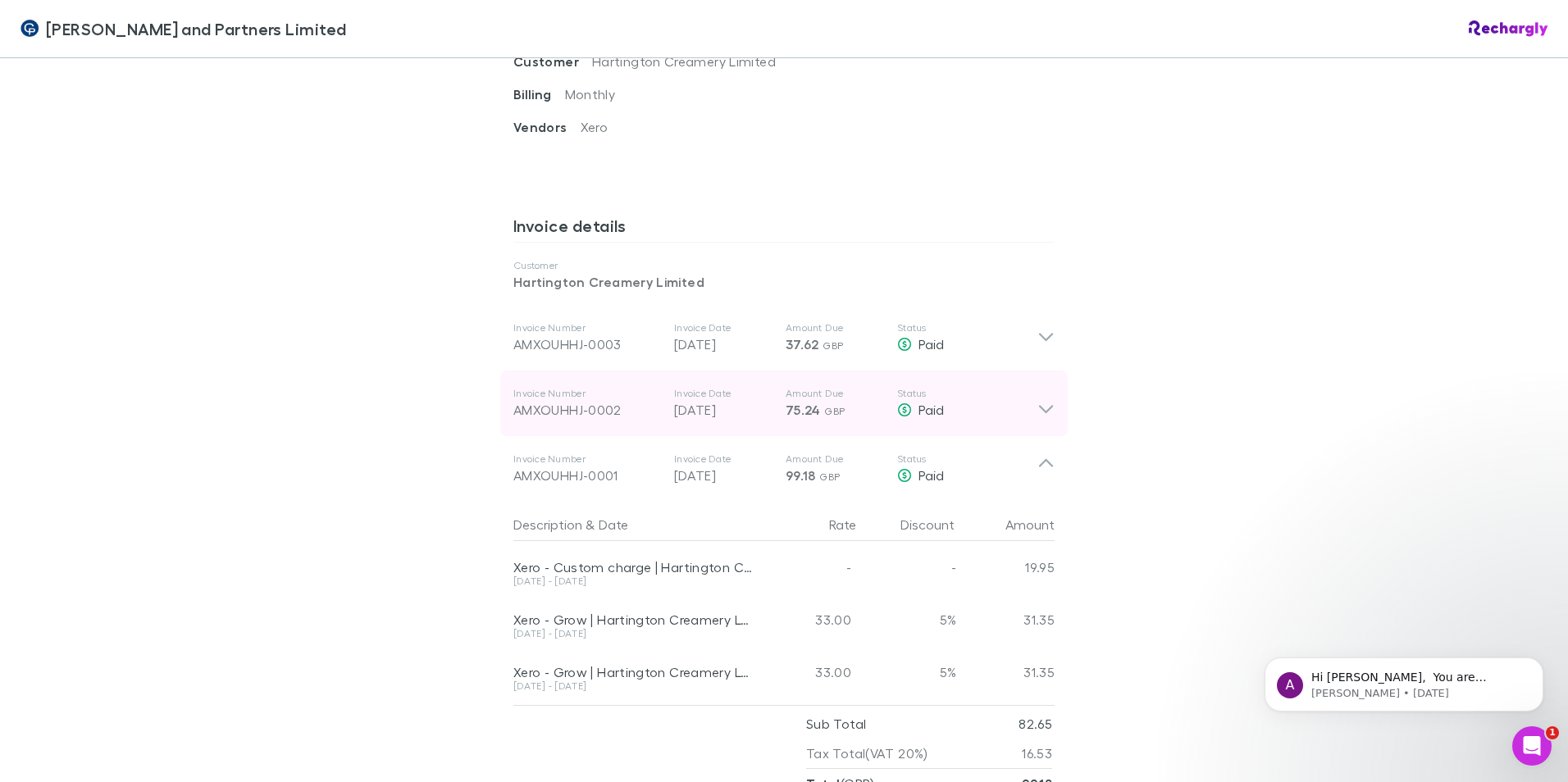
click at [1039, 406] on icon at bounding box center [1046, 410] width 14 height 9
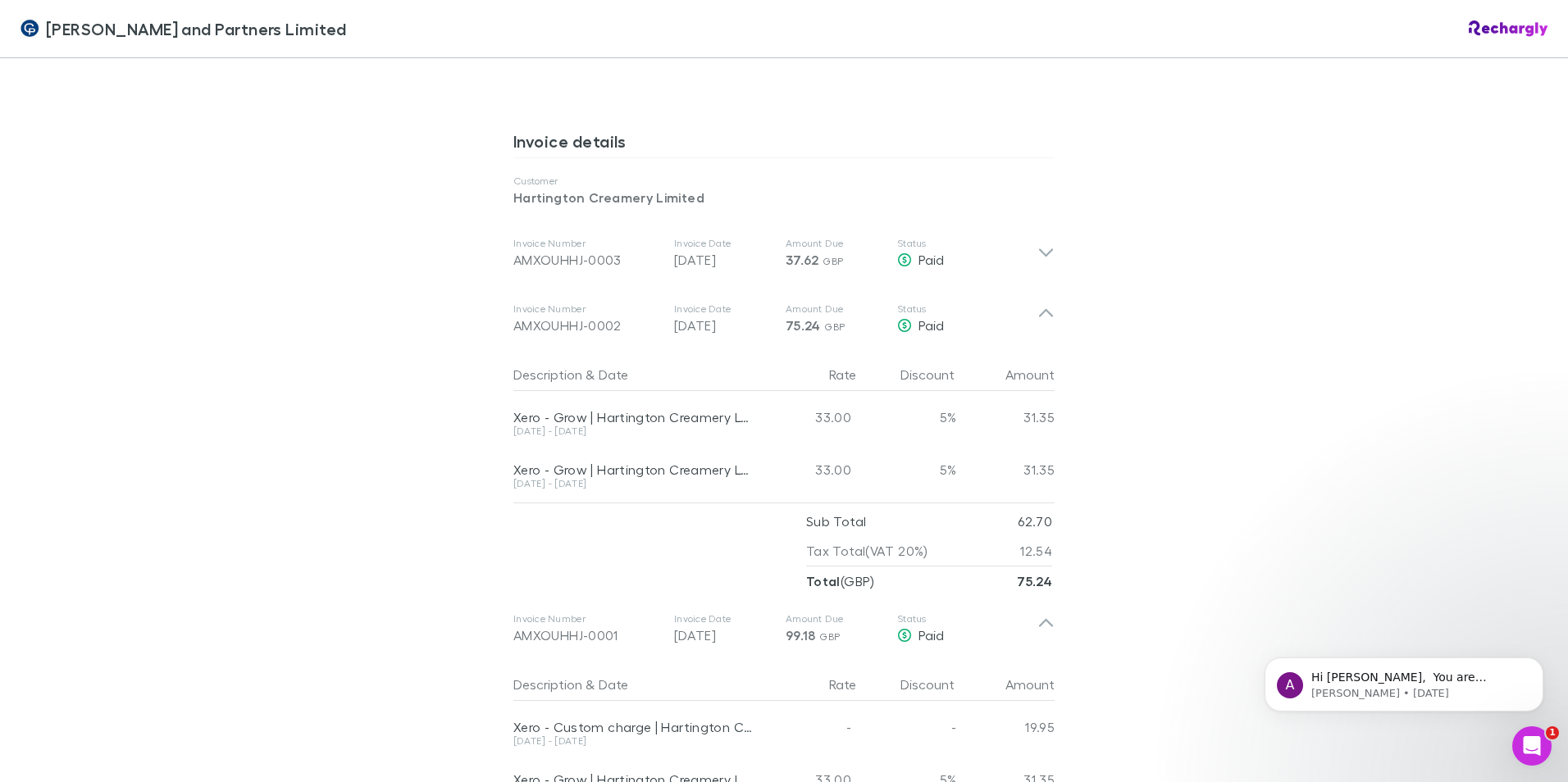
scroll to position [902, 0]
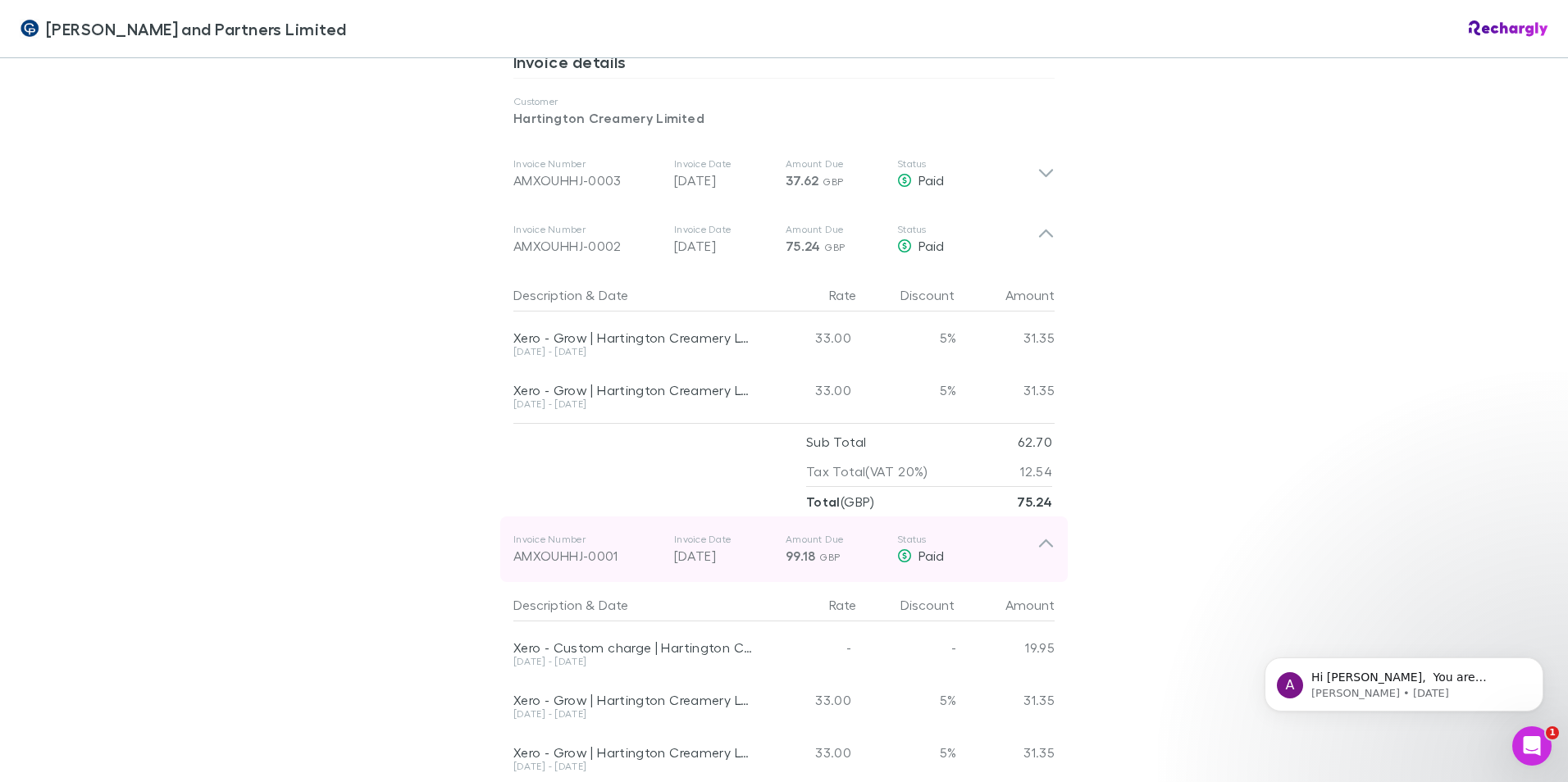
click at [1042, 533] on icon at bounding box center [1046, 549] width 17 height 32
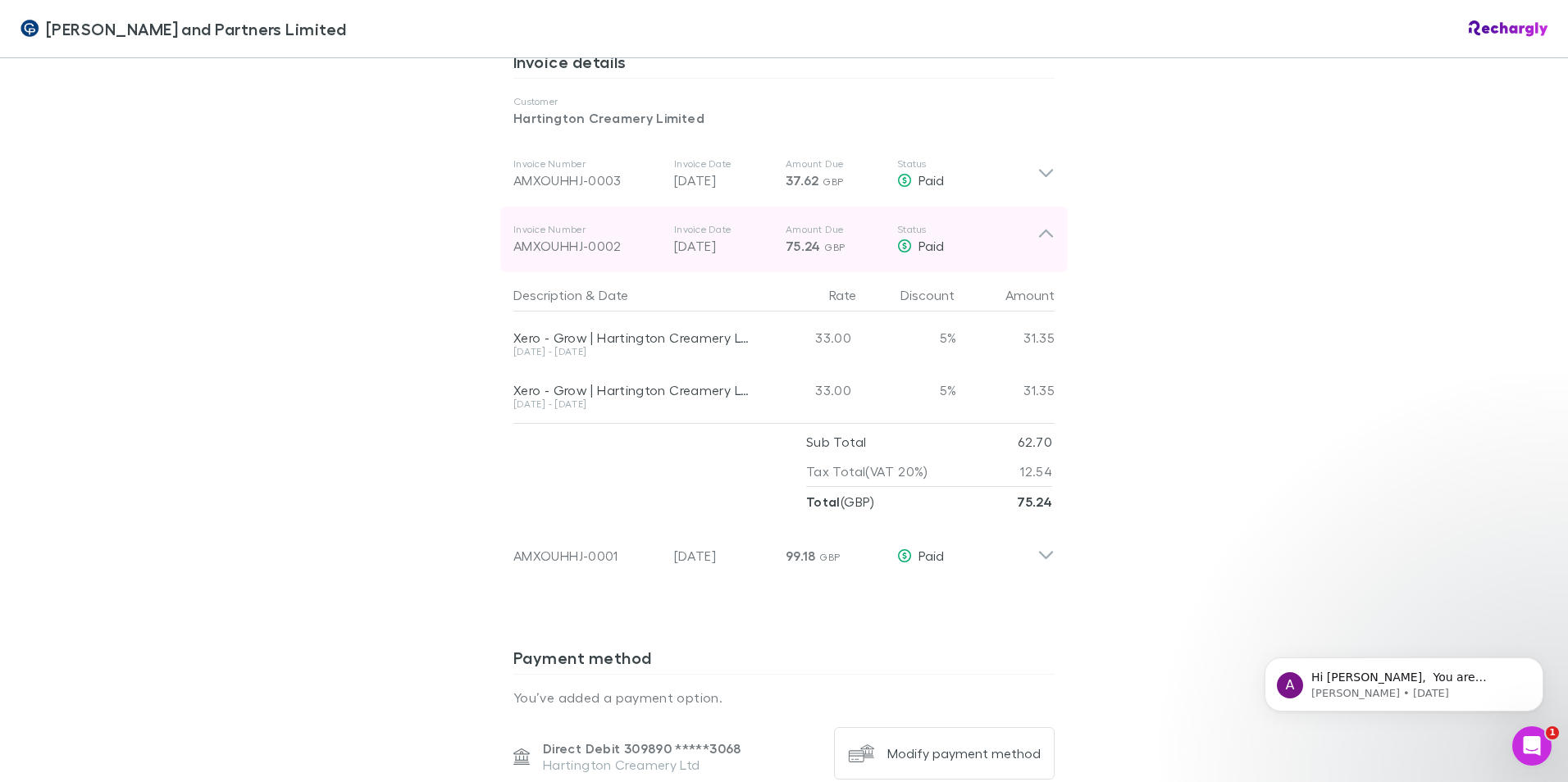
click at [1039, 229] on icon at bounding box center [1046, 234] width 14 height 9
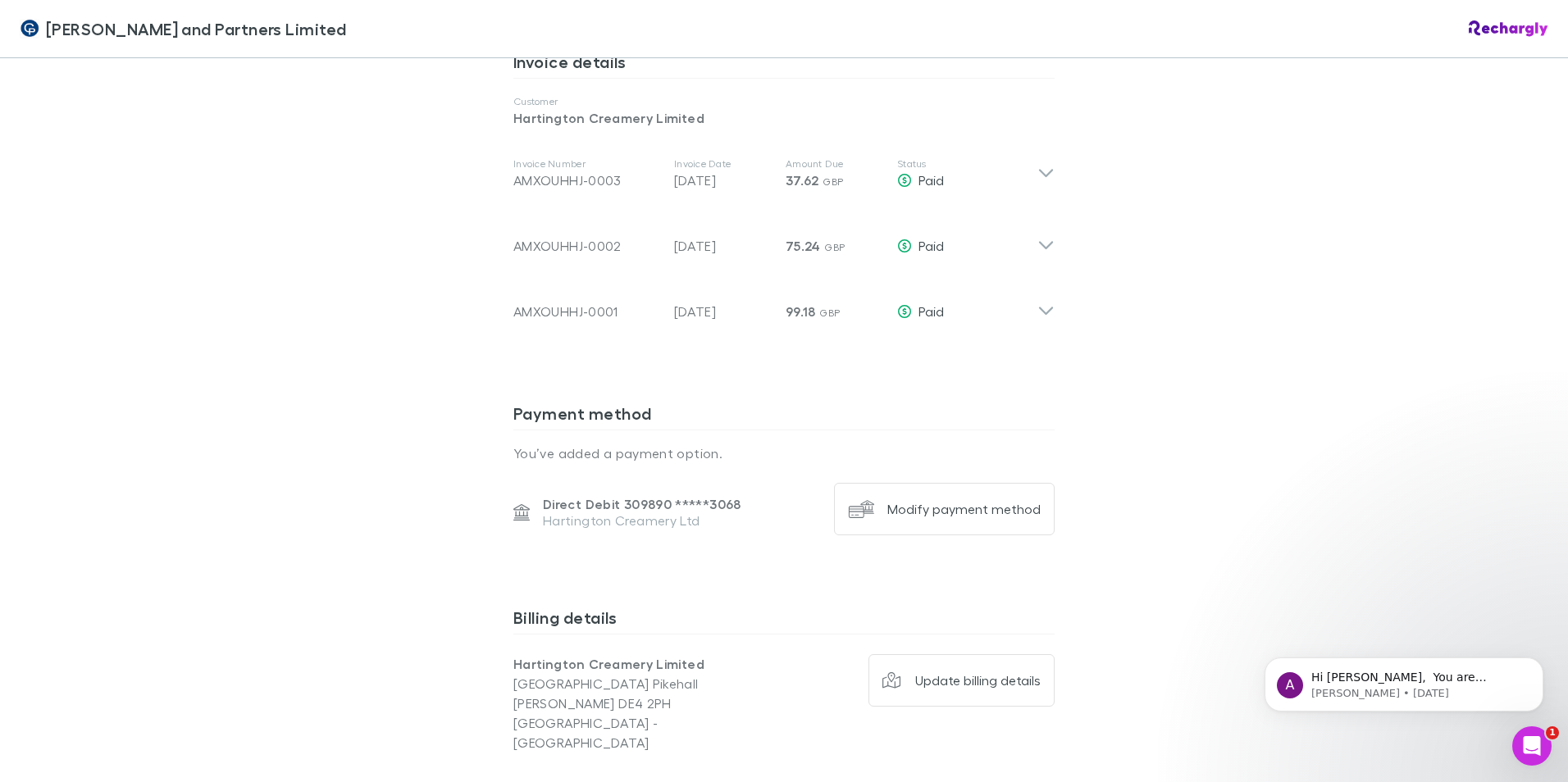
scroll to position [656, 0]
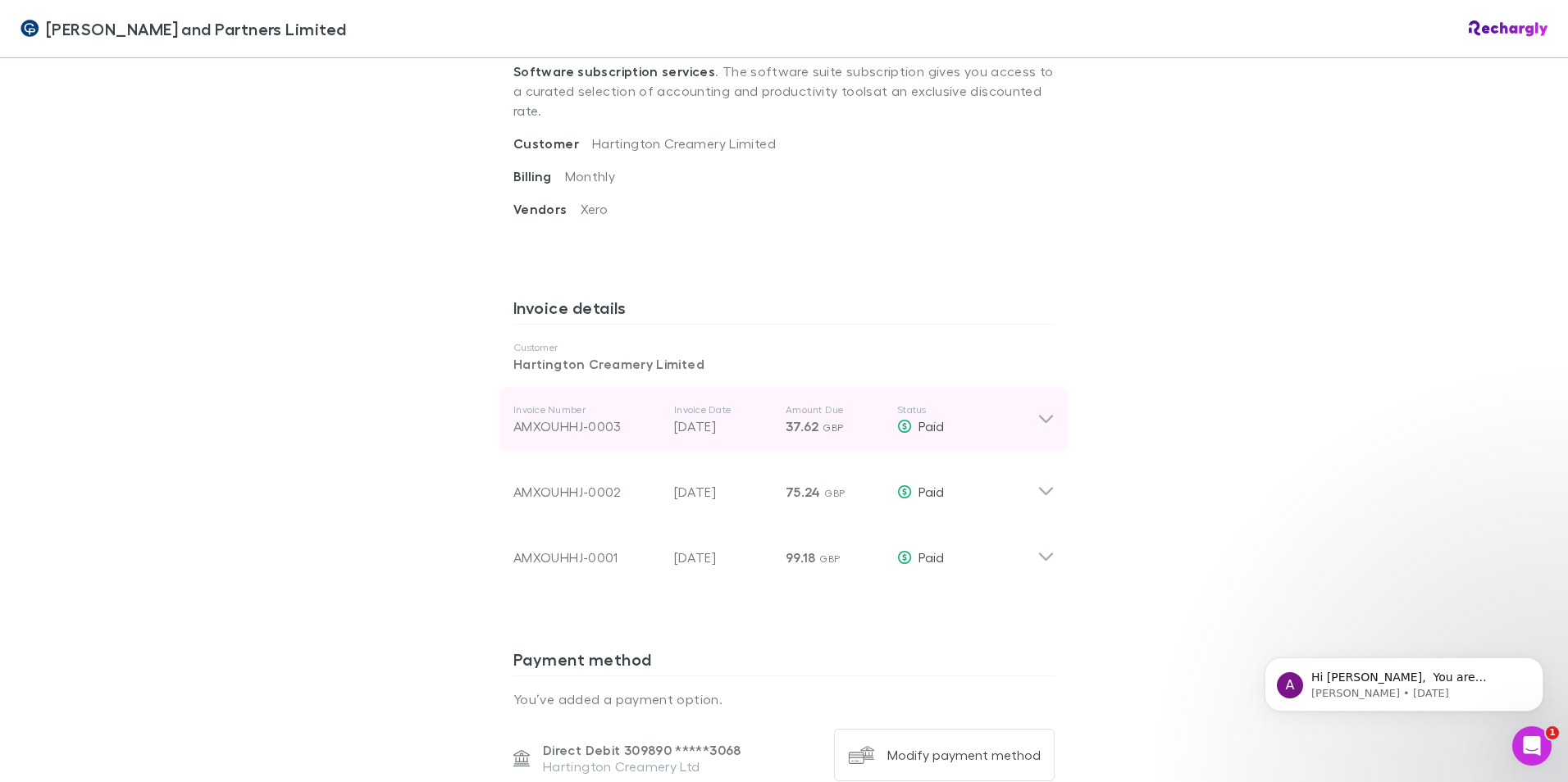
click at [1047, 410] on icon at bounding box center [1046, 420] width 17 height 20
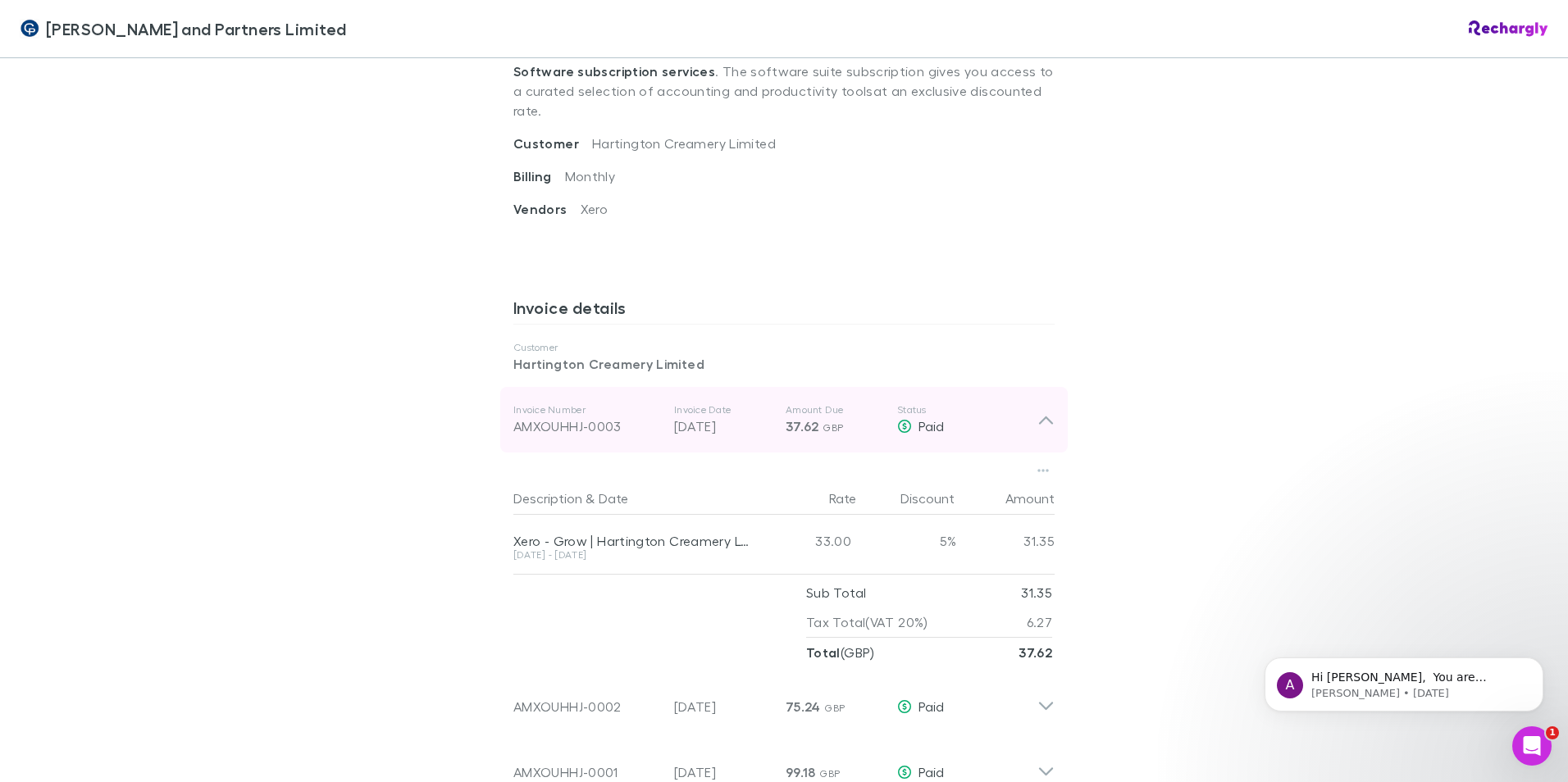
click at [1053, 387] on div "Invoice Number AMXOUHHJ-0003 Invoice Date 30 Aug 2025 Amount Due 37.62 GBP Stat…" at bounding box center [784, 420] width 568 height 66
